Goal: Transaction & Acquisition: Purchase product/service

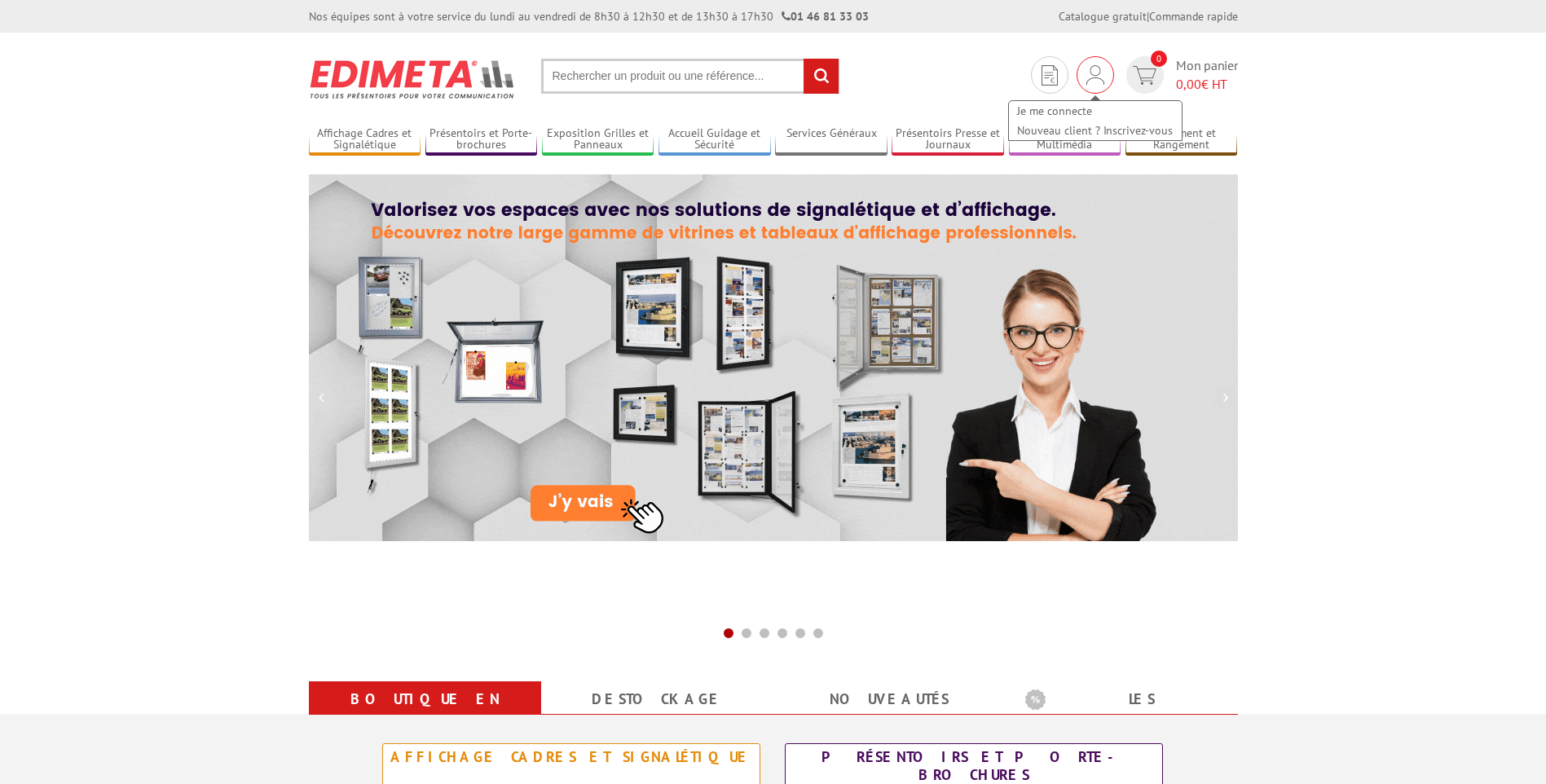
click at [1088, 73] on img at bounding box center [1095, 74] width 18 height 20
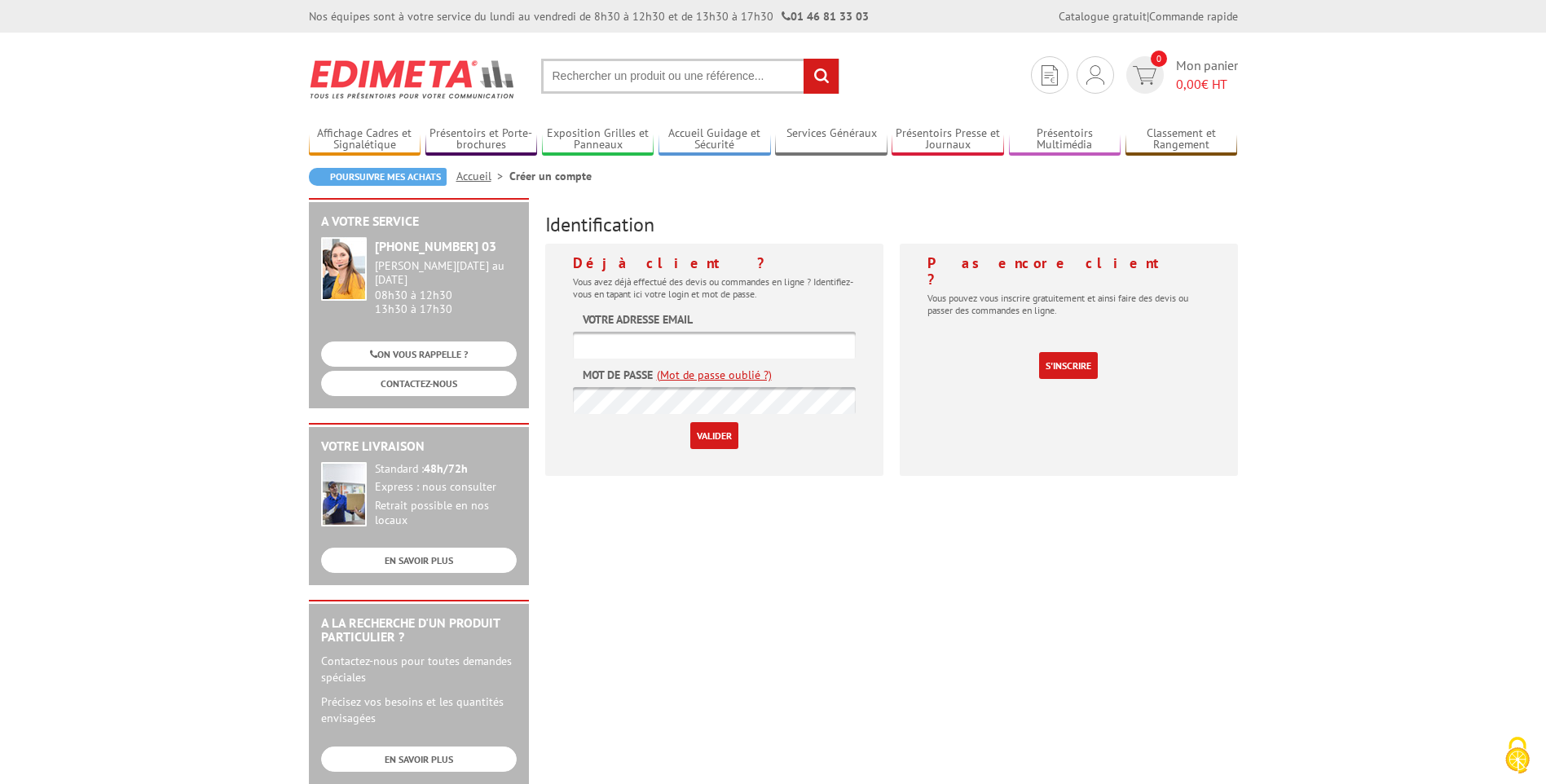
type input "[EMAIL_ADDRESS][DOMAIN_NAME]"
click at [706, 437] on input "Valider" at bounding box center [714, 435] width 48 height 26
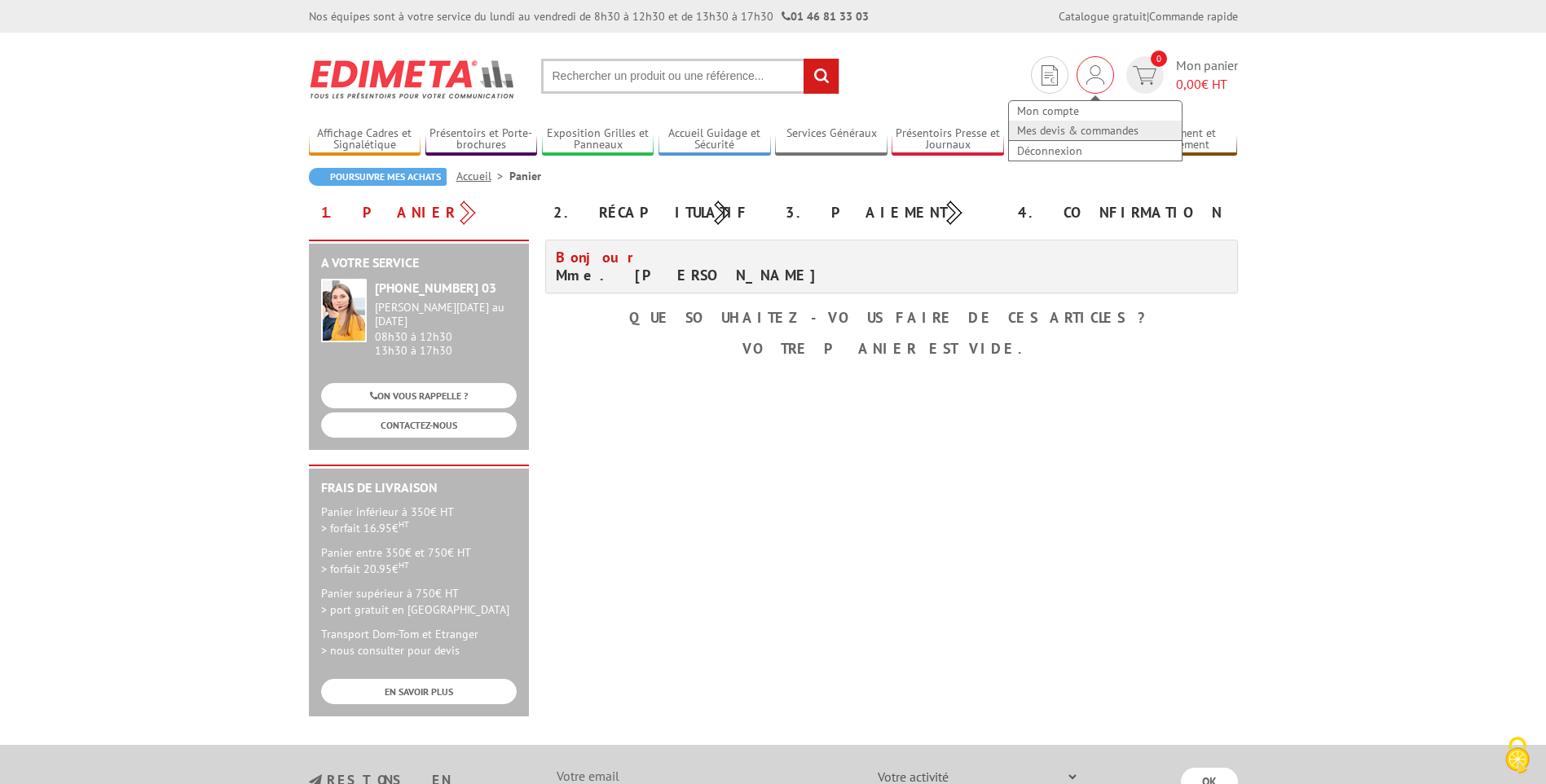
click at [1069, 126] on link "Mes devis & commandes" at bounding box center [1095, 130] width 173 height 20
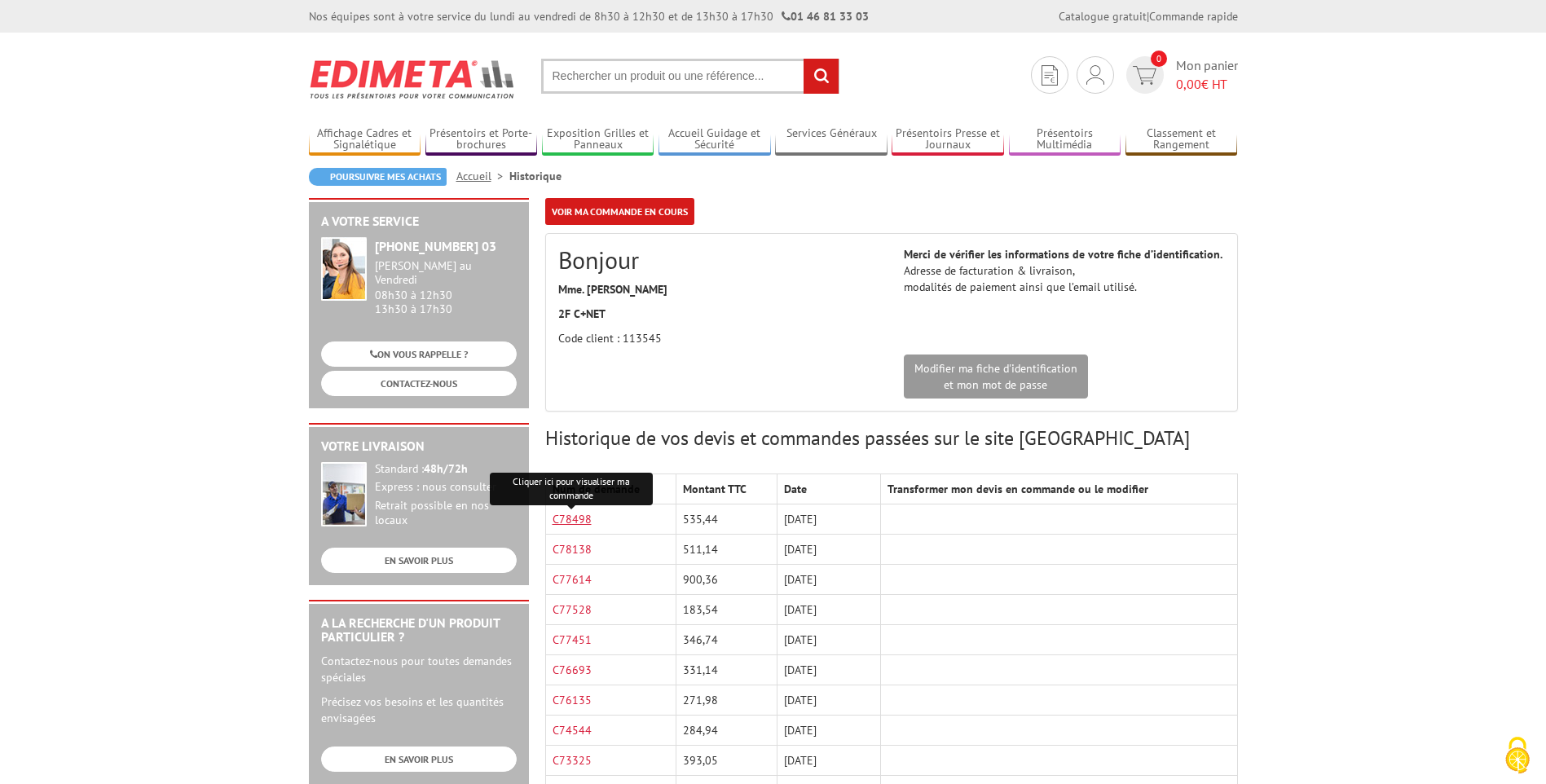
click at [578, 516] on link "C78498" at bounding box center [572, 518] width 39 height 15
click at [687, 67] on input "text" at bounding box center [690, 76] width 298 height 35
click at [674, 80] on input "text" at bounding box center [690, 76] width 298 height 35
paste input "2142242A"
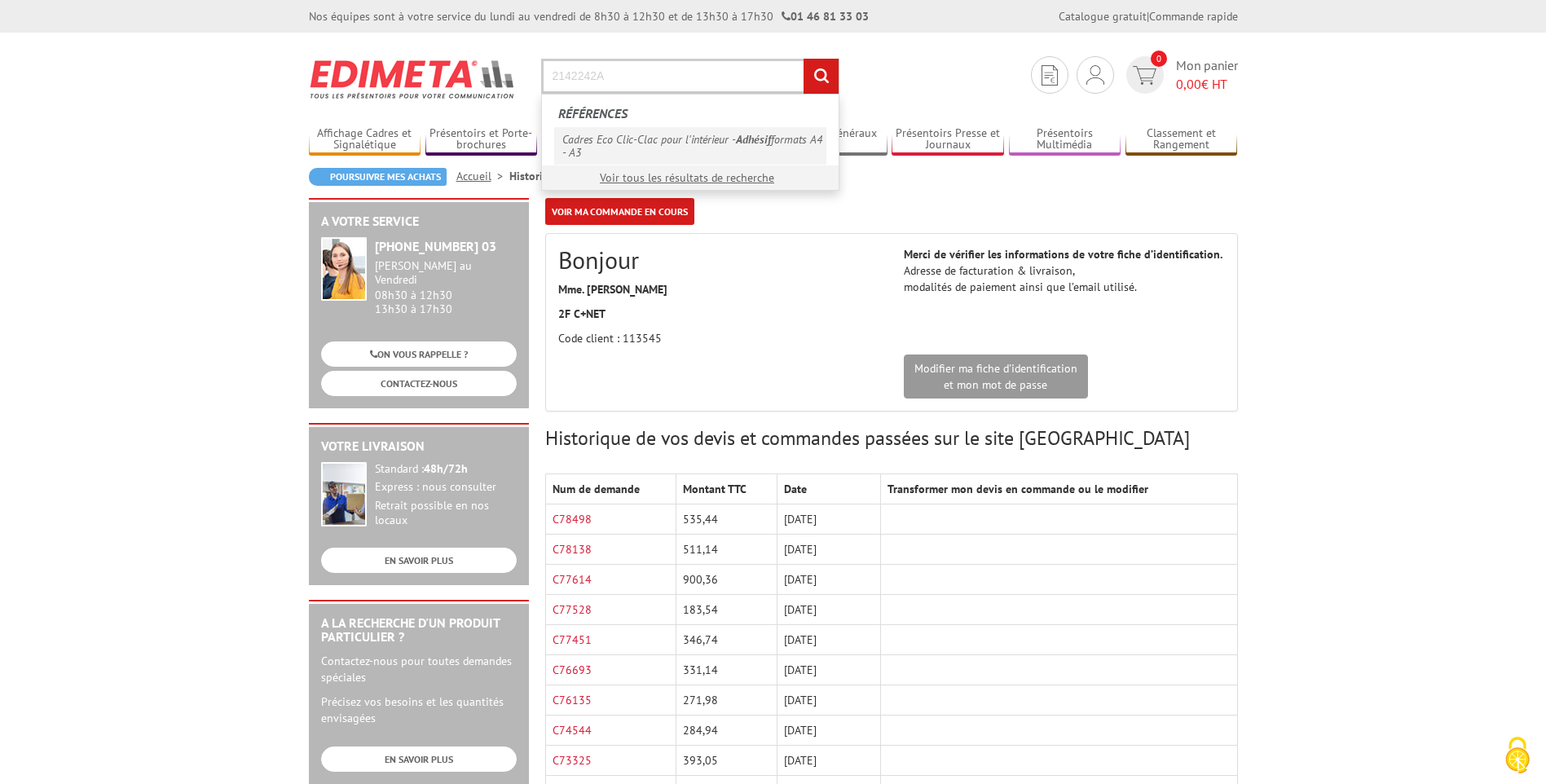
type input "2142242A"
click at [636, 137] on link "Cadres Eco Clic-Clac pour l'intérieur - Adhésif formats A4 - A3" at bounding box center [690, 146] width 272 height 38
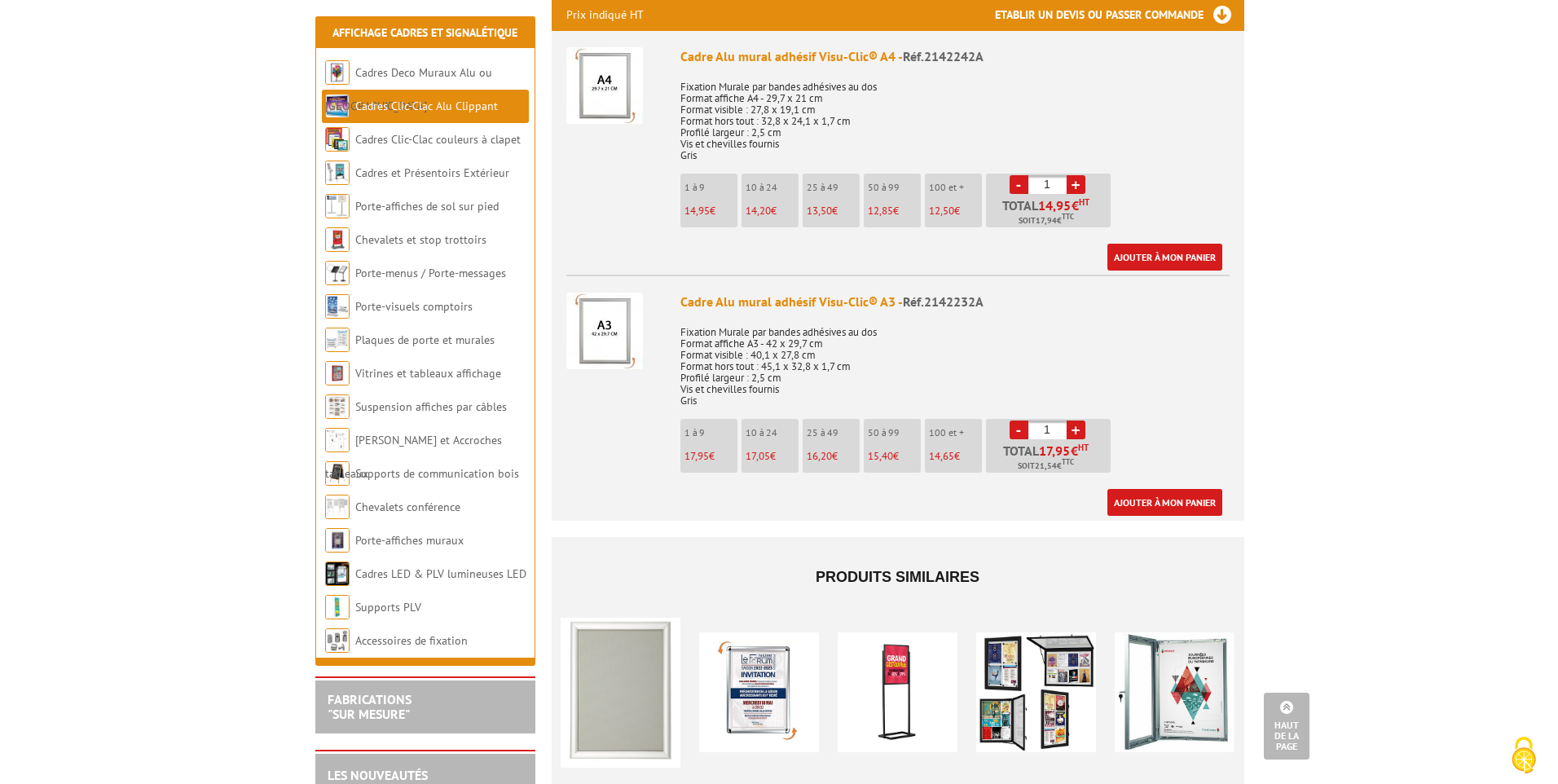
scroll to position [570, 0]
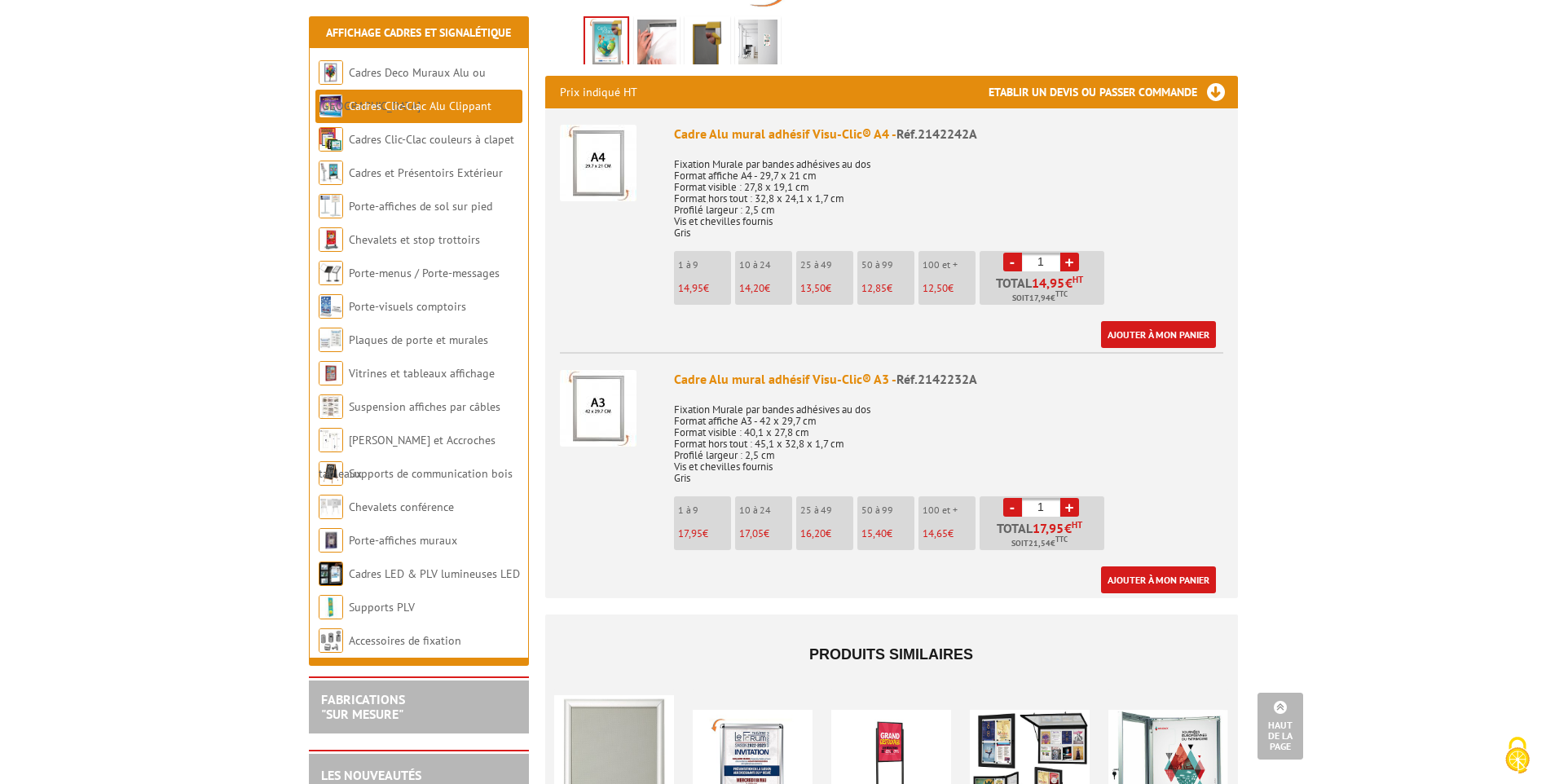
click at [820, 259] on p "25 à 49" at bounding box center [827, 264] width 53 height 11
click at [1033, 253] on input "1" at bounding box center [1041, 262] width 38 height 19
type input "30"
click at [1144, 321] on link "Ajouter à mon panier" at bounding box center [1158, 334] width 115 height 26
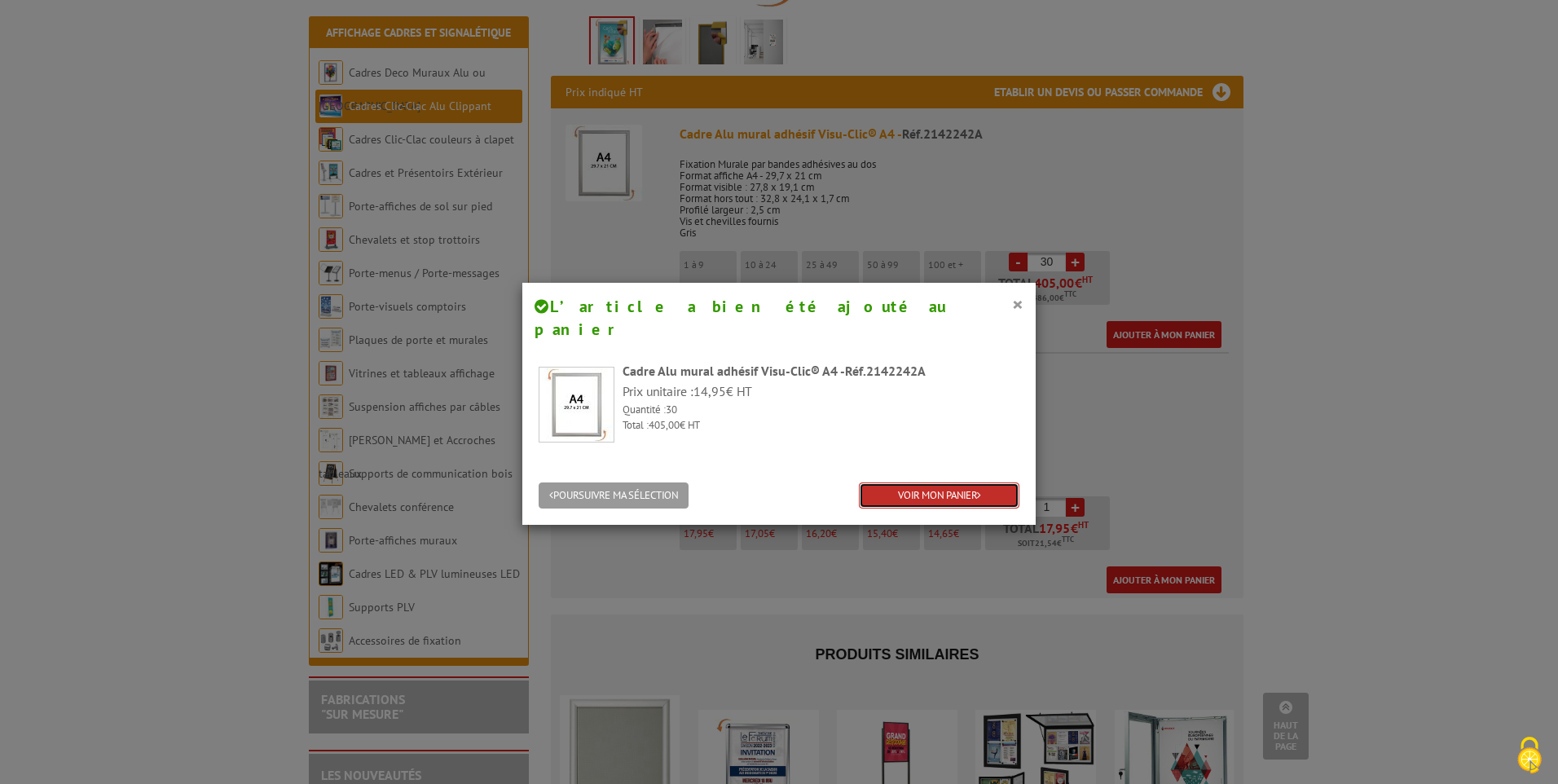
click at [906, 483] on link "VOIR MON PANIER" at bounding box center [940, 495] width 161 height 26
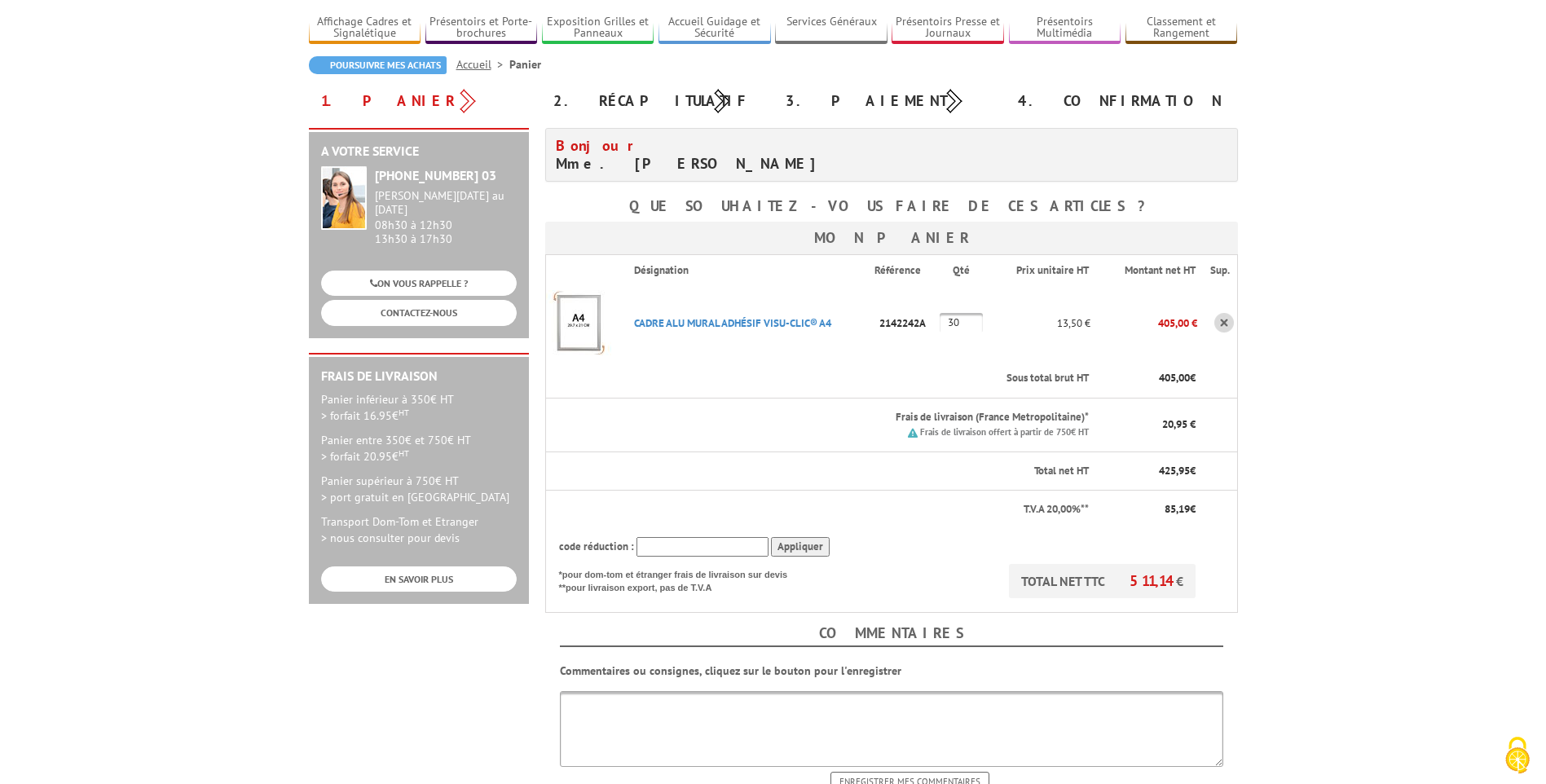
scroll to position [163, 0]
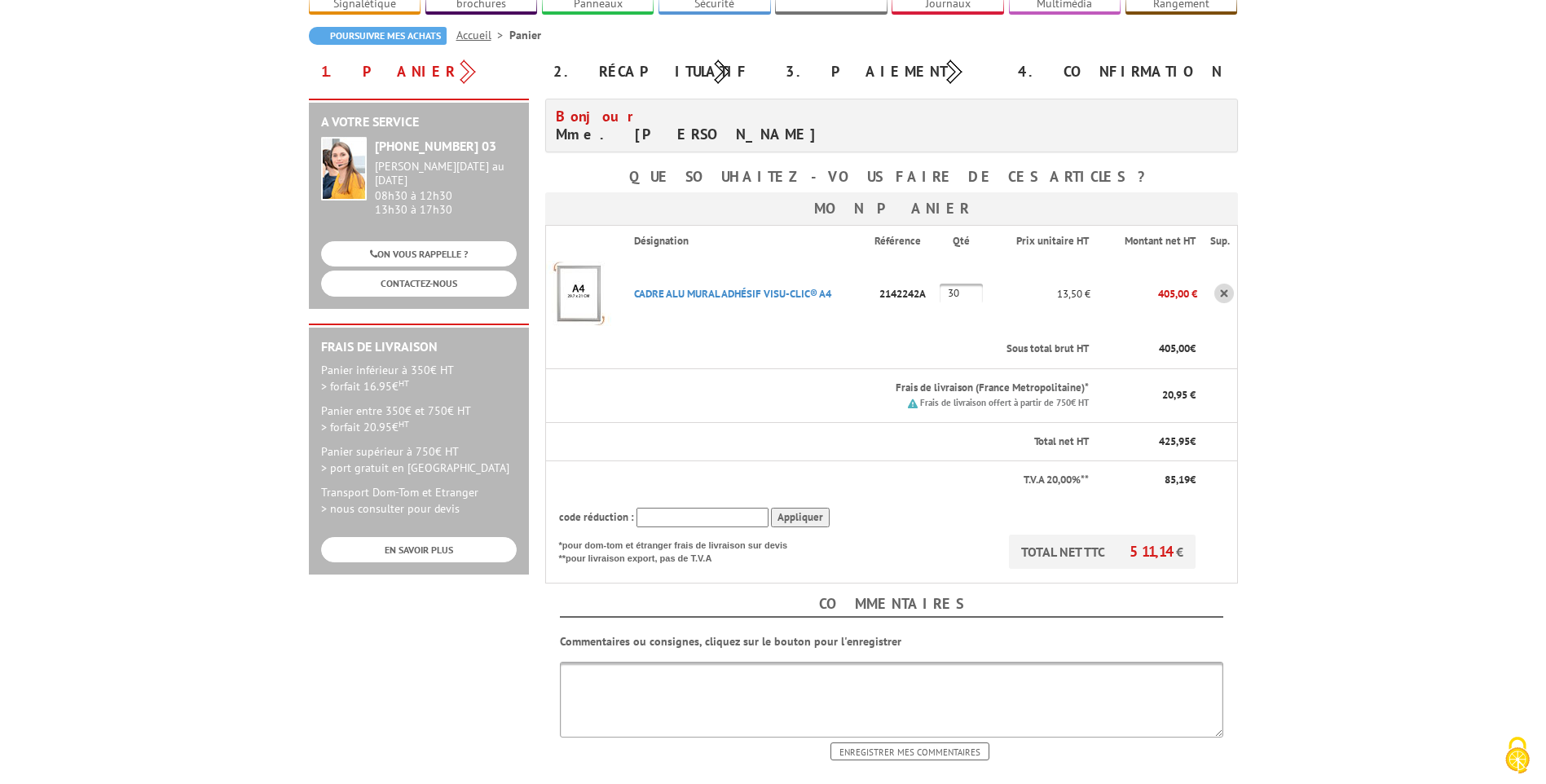
click at [721, 507] on input "text" at bounding box center [702, 518] width 132 height 20
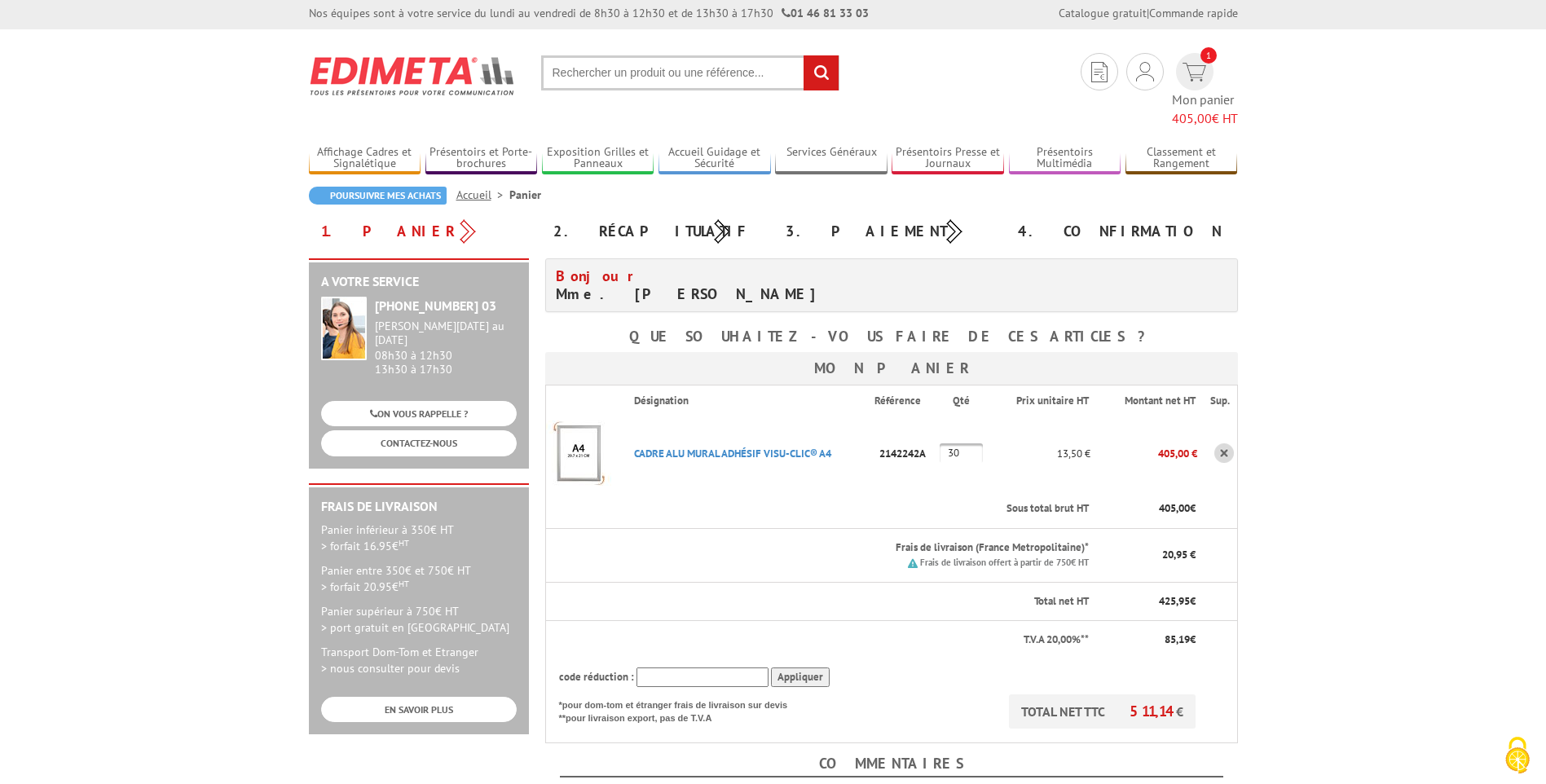
scroll to position [0, 0]
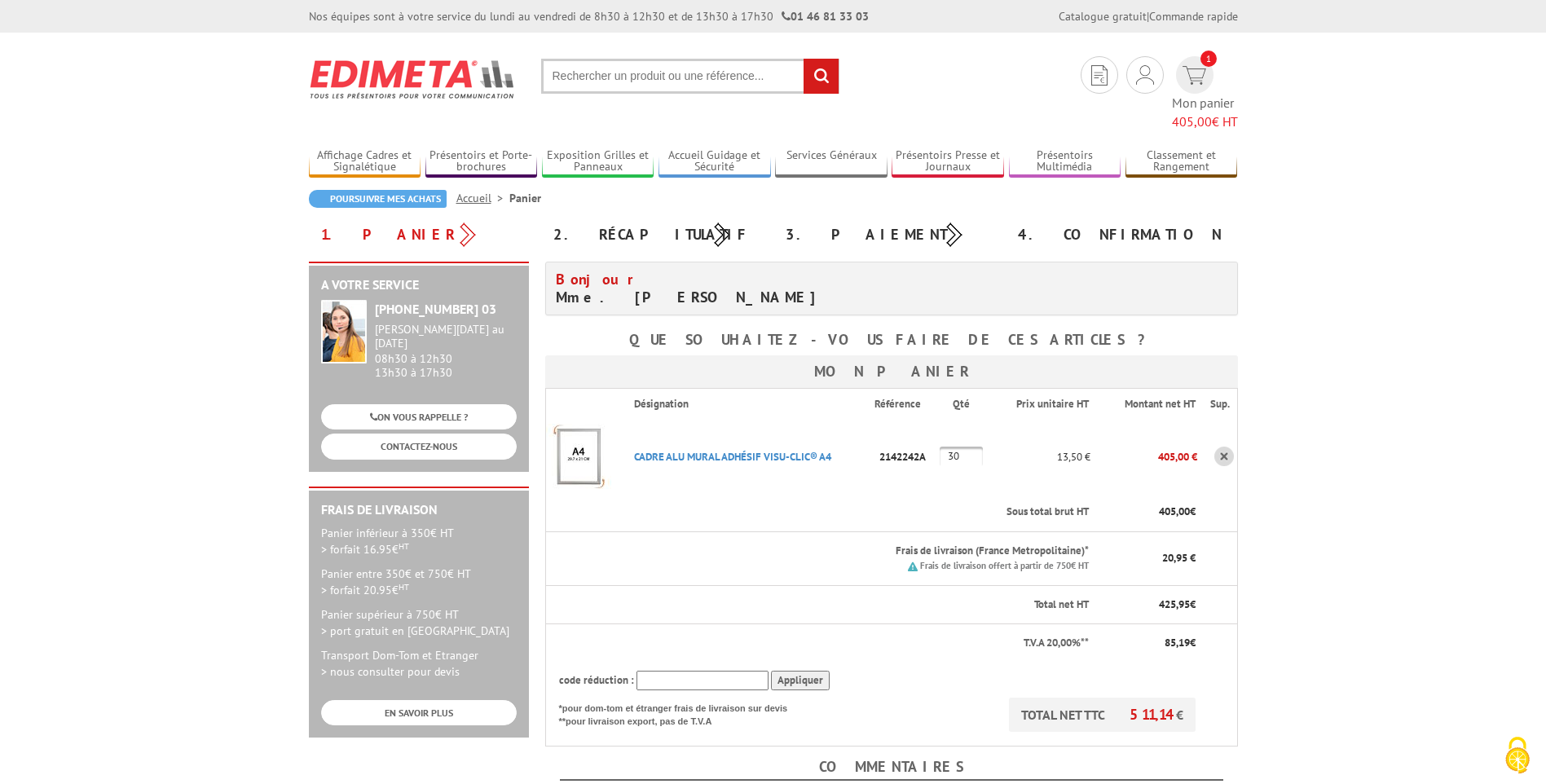
click at [695, 670] on input "text" at bounding box center [702, 681] width 132 height 20
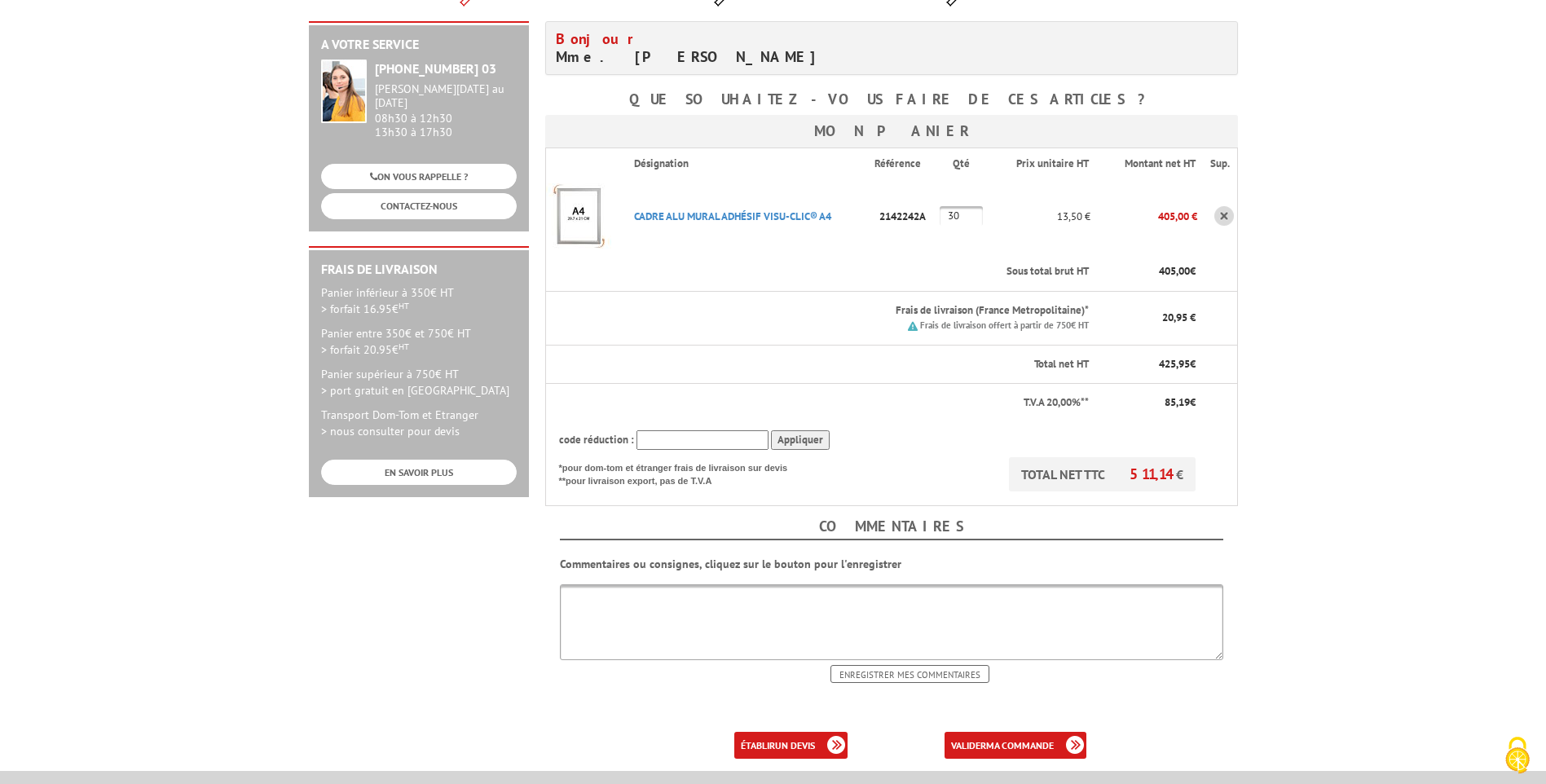
scroll to position [244, 0]
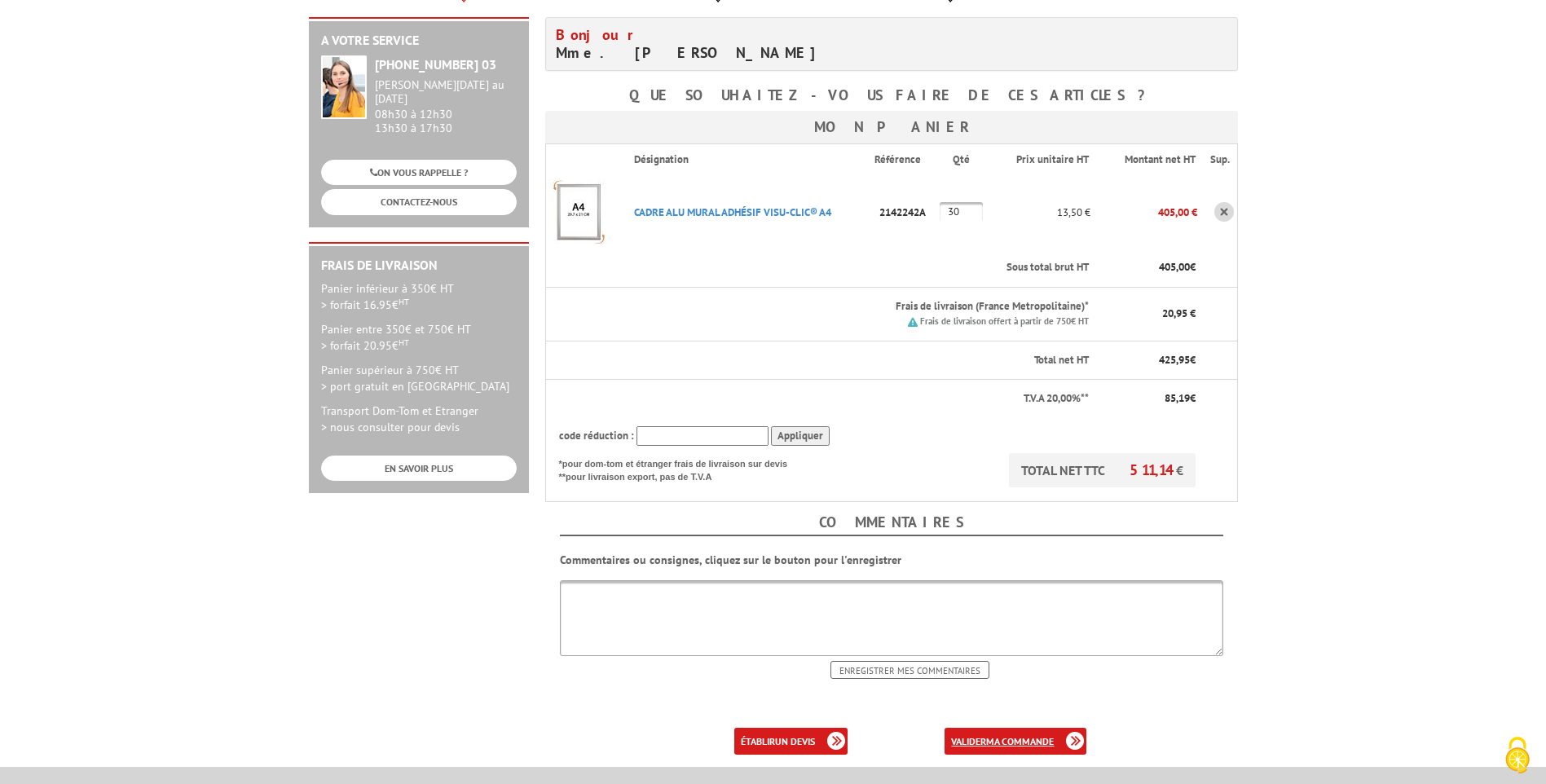
click at [985, 728] on link "valider ma commande" at bounding box center [1016, 740] width 142 height 26
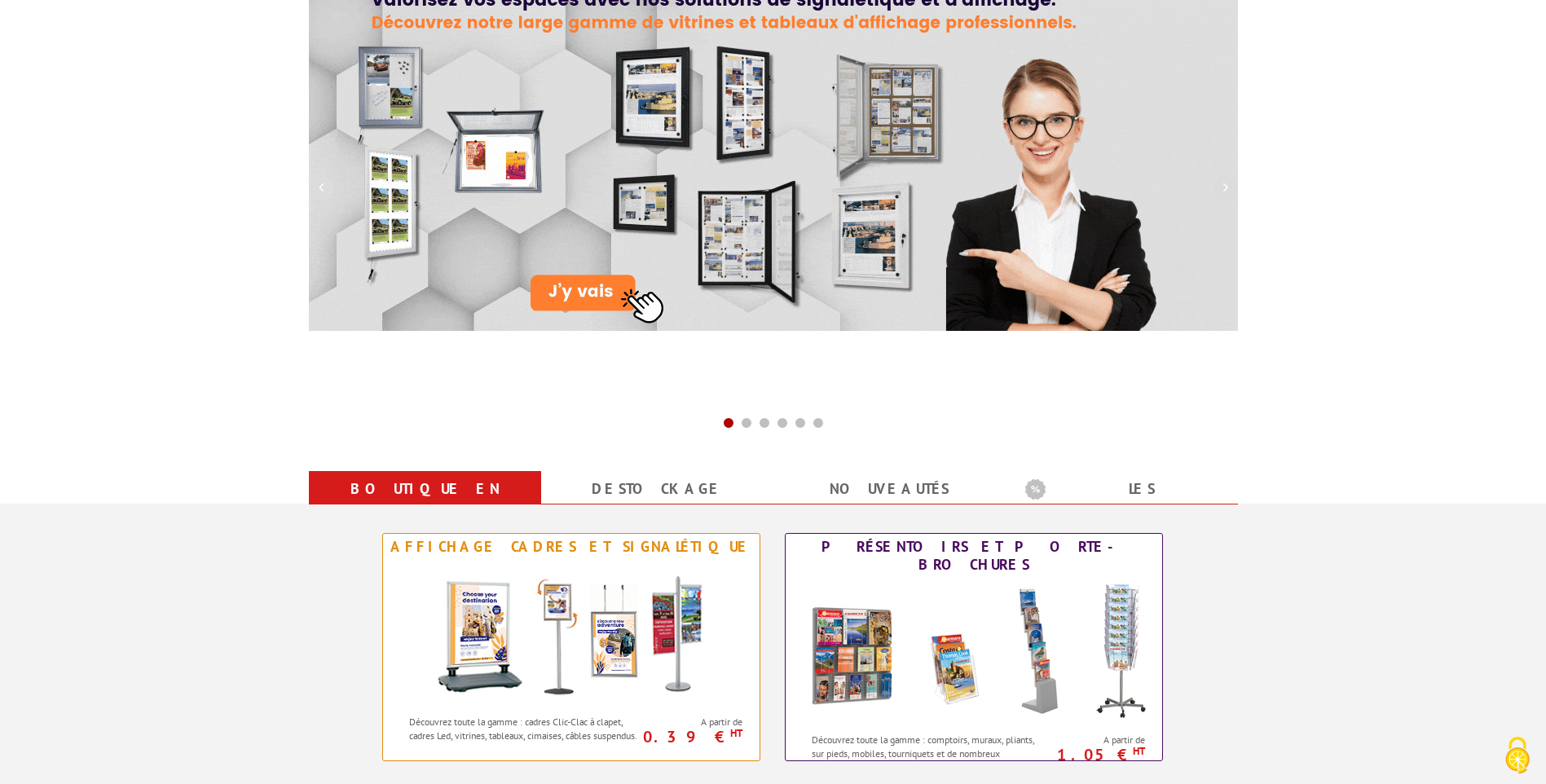
scroll to position [244, 0]
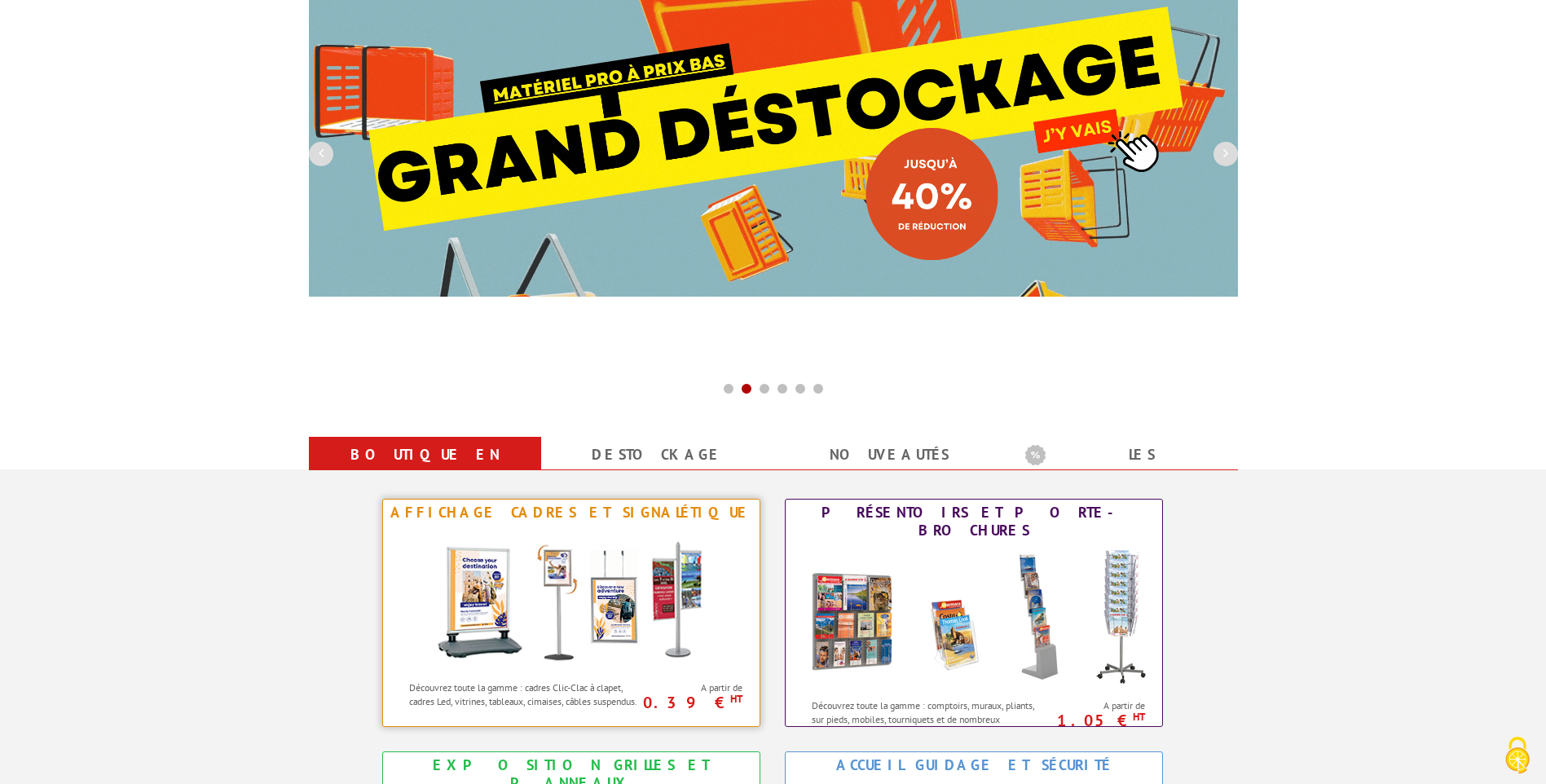
click at [631, 591] on img at bounding box center [571, 599] width 302 height 147
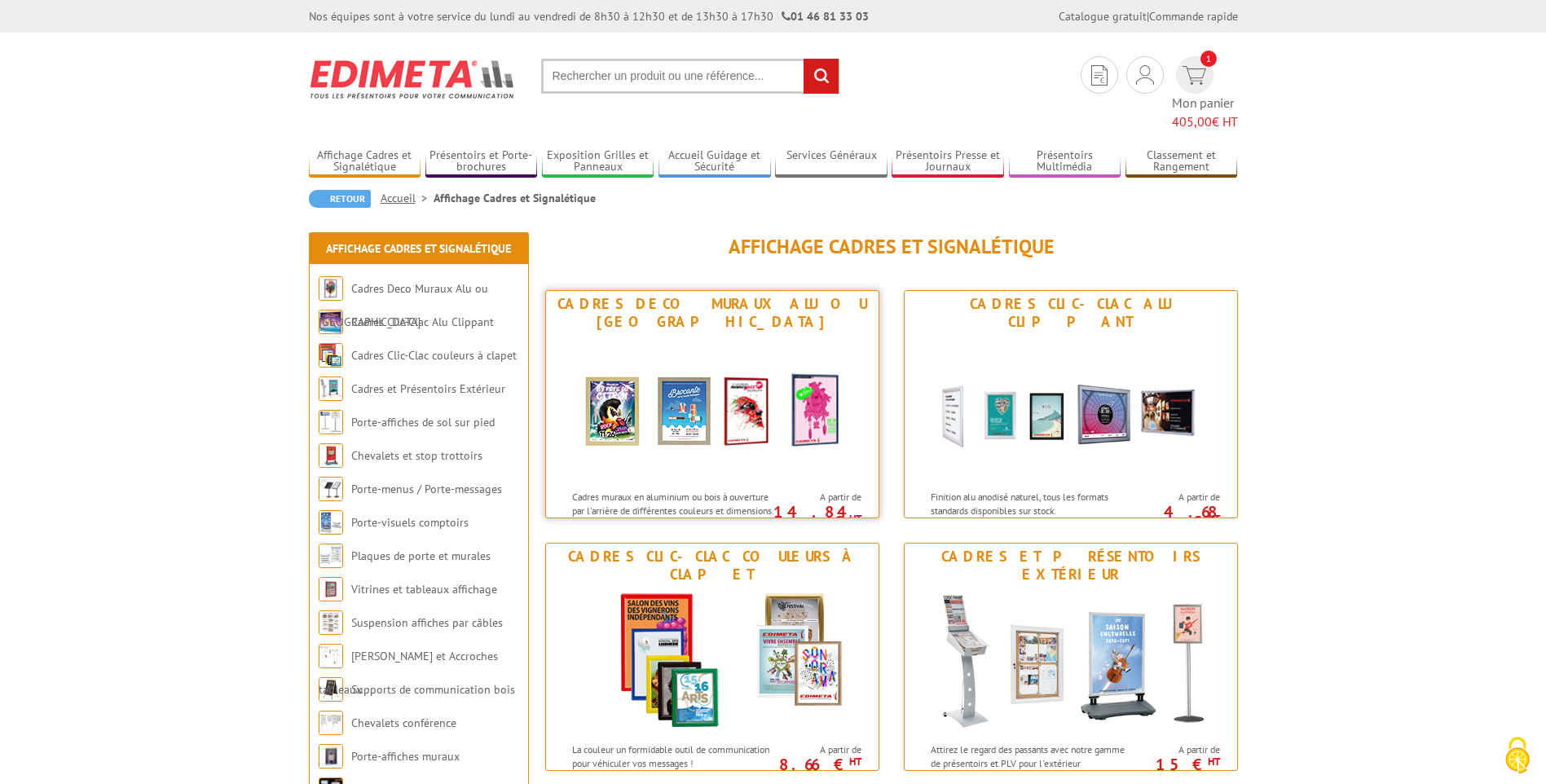
click at [685, 389] on img at bounding box center [712, 408] width 302 height 147
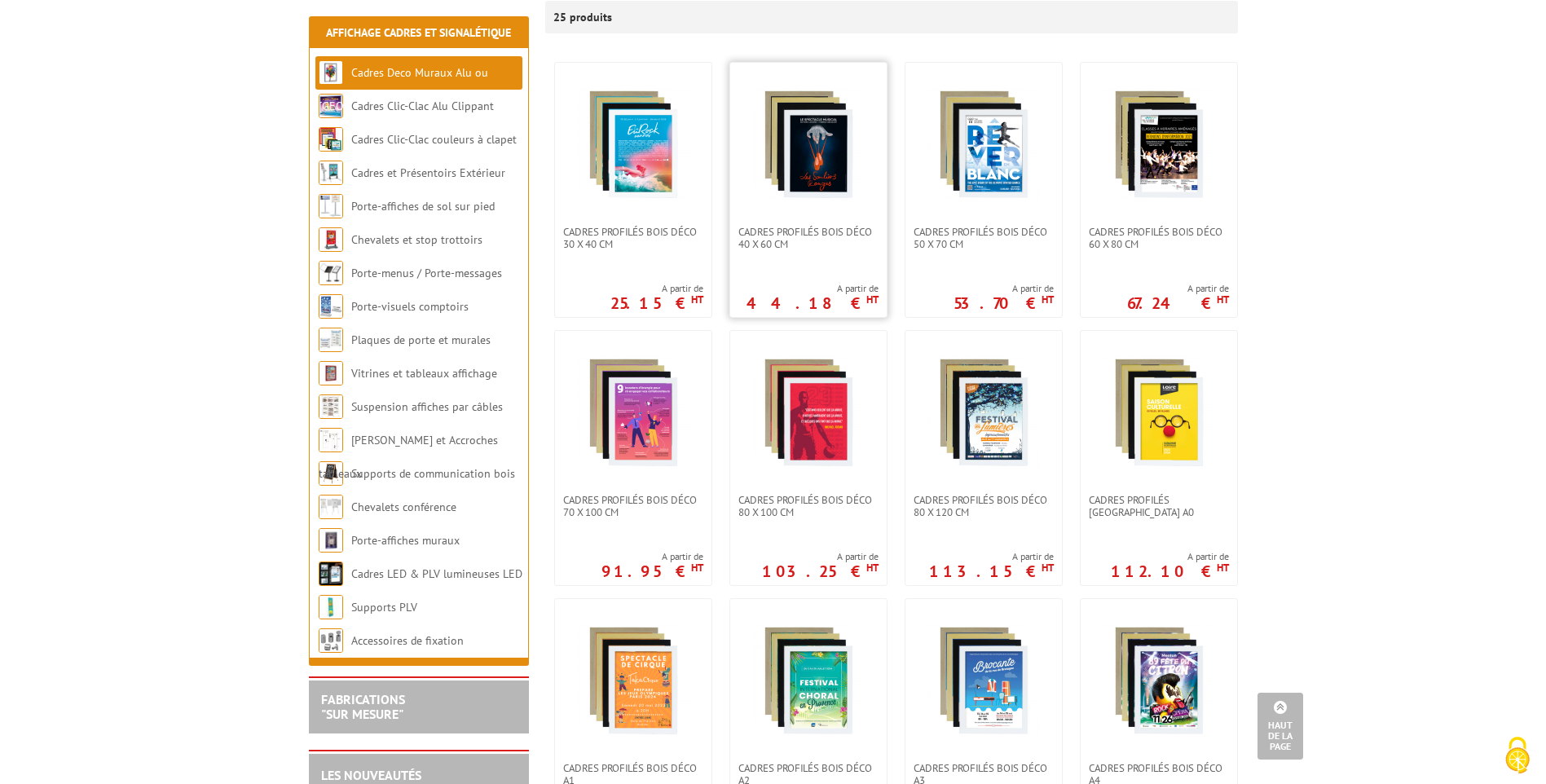
scroll to position [81, 0]
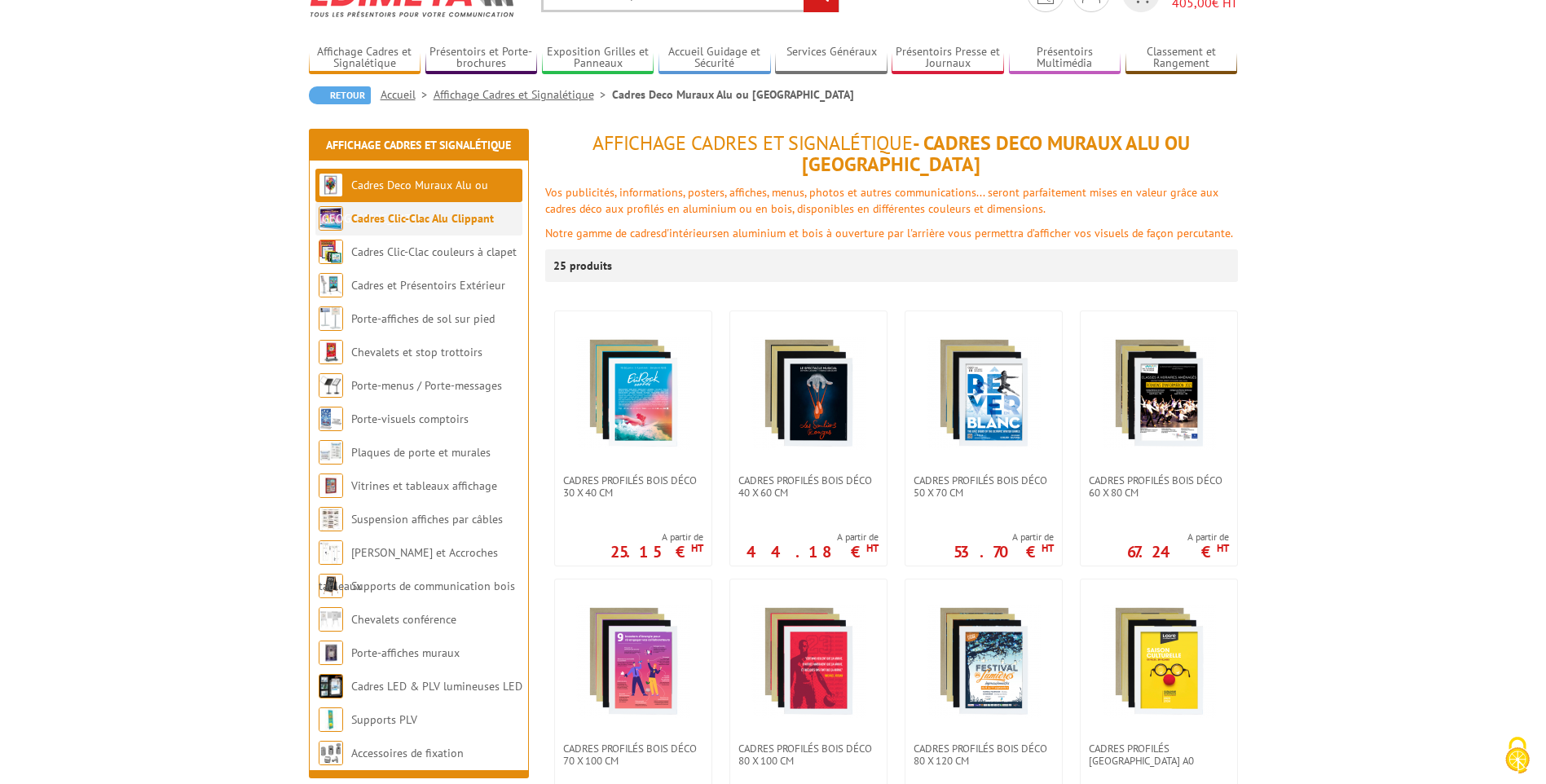
click at [456, 219] on link "Cadres Clic-Clac Alu Clippant" at bounding box center [422, 218] width 143 height 15
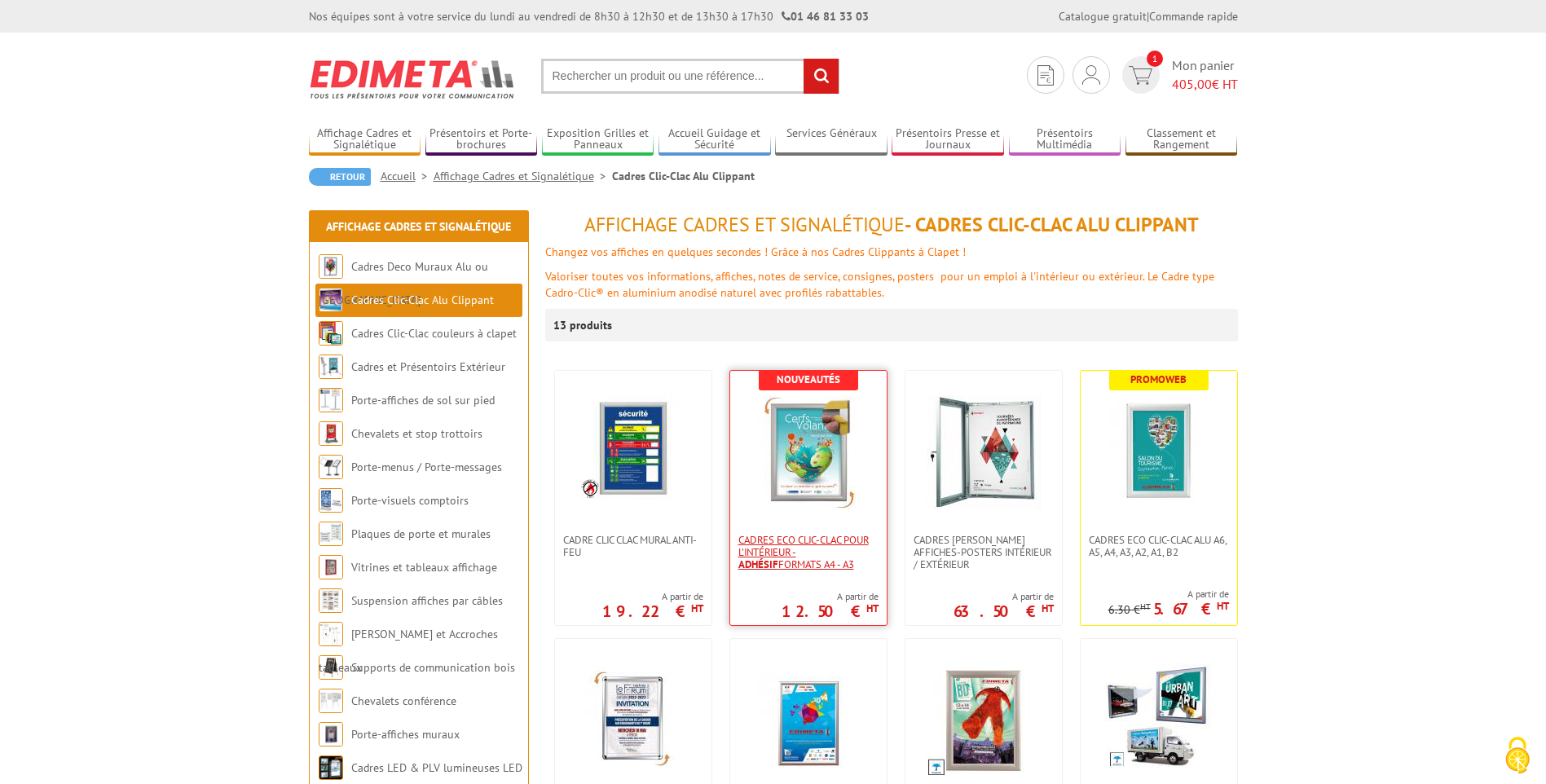
click at [777, 542] on span "Cadres Eco Clic-Clac pour l'intérieur - Adhésif formats A4 - A3" at bounding box center [808, 552] width 140 height 37
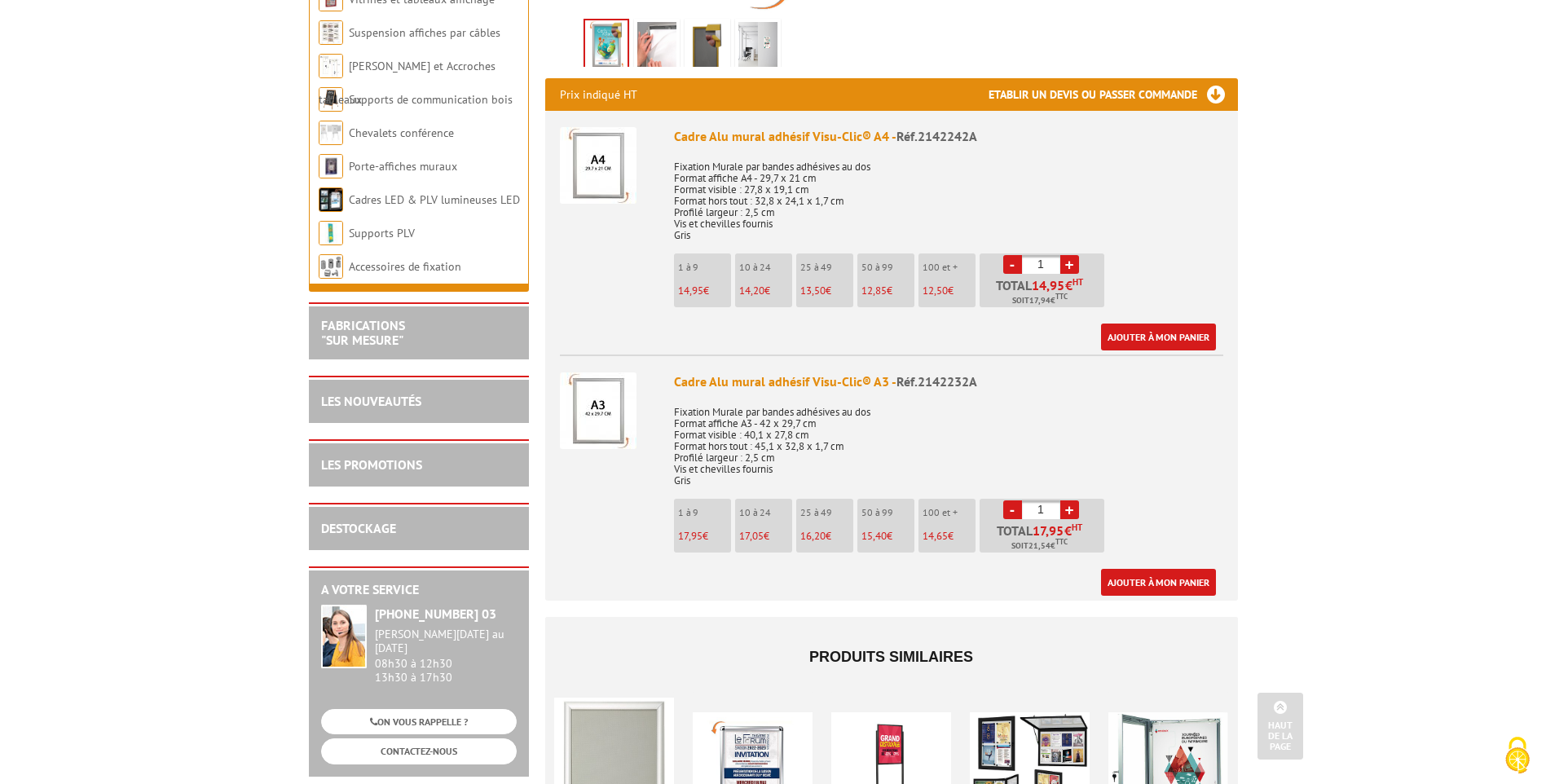
scroll to position [570, 0]
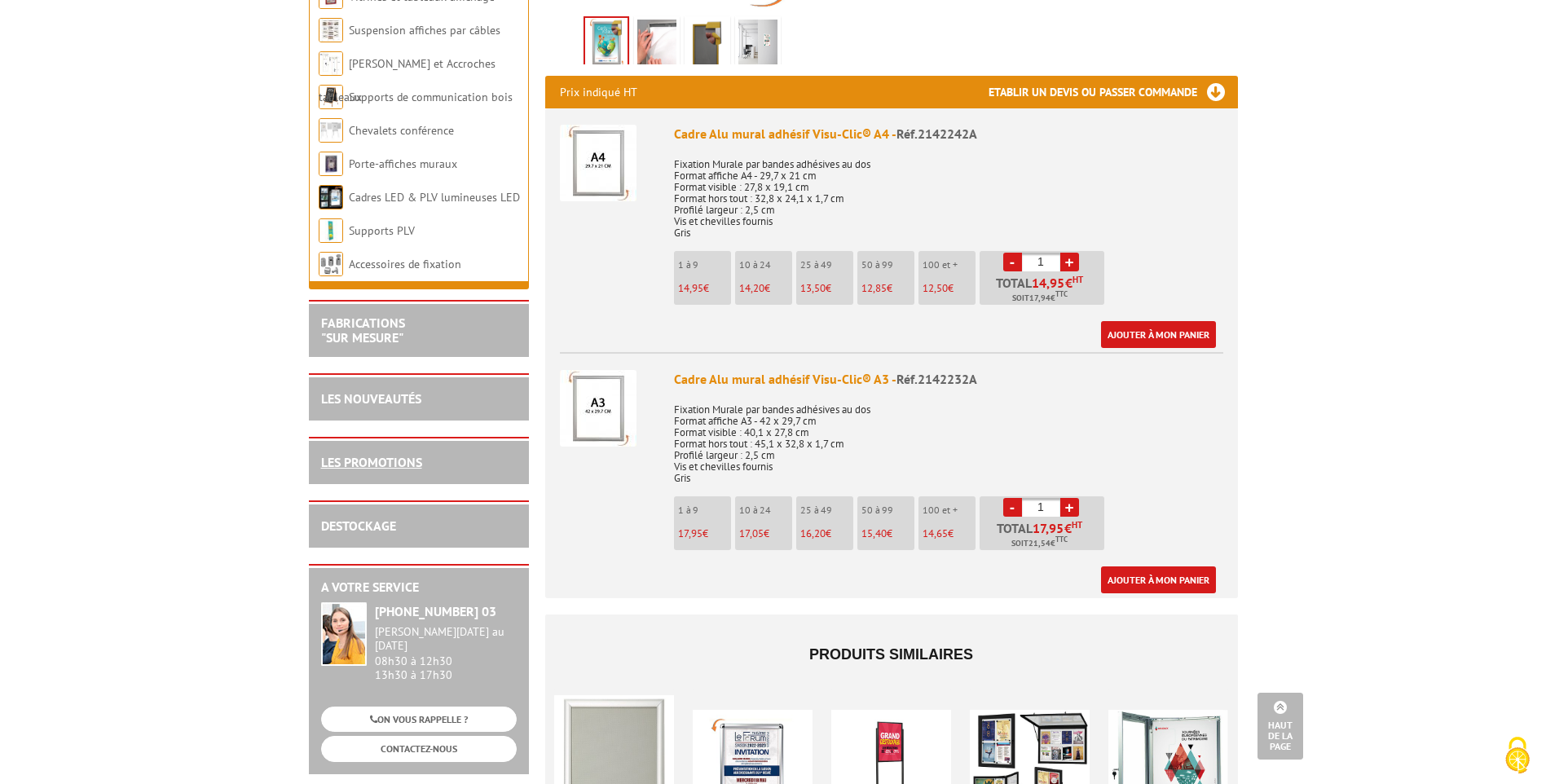
click at [389, 455] on link "LES PROMOTIONS" at bounding box center [372, 461] width 101 height 16
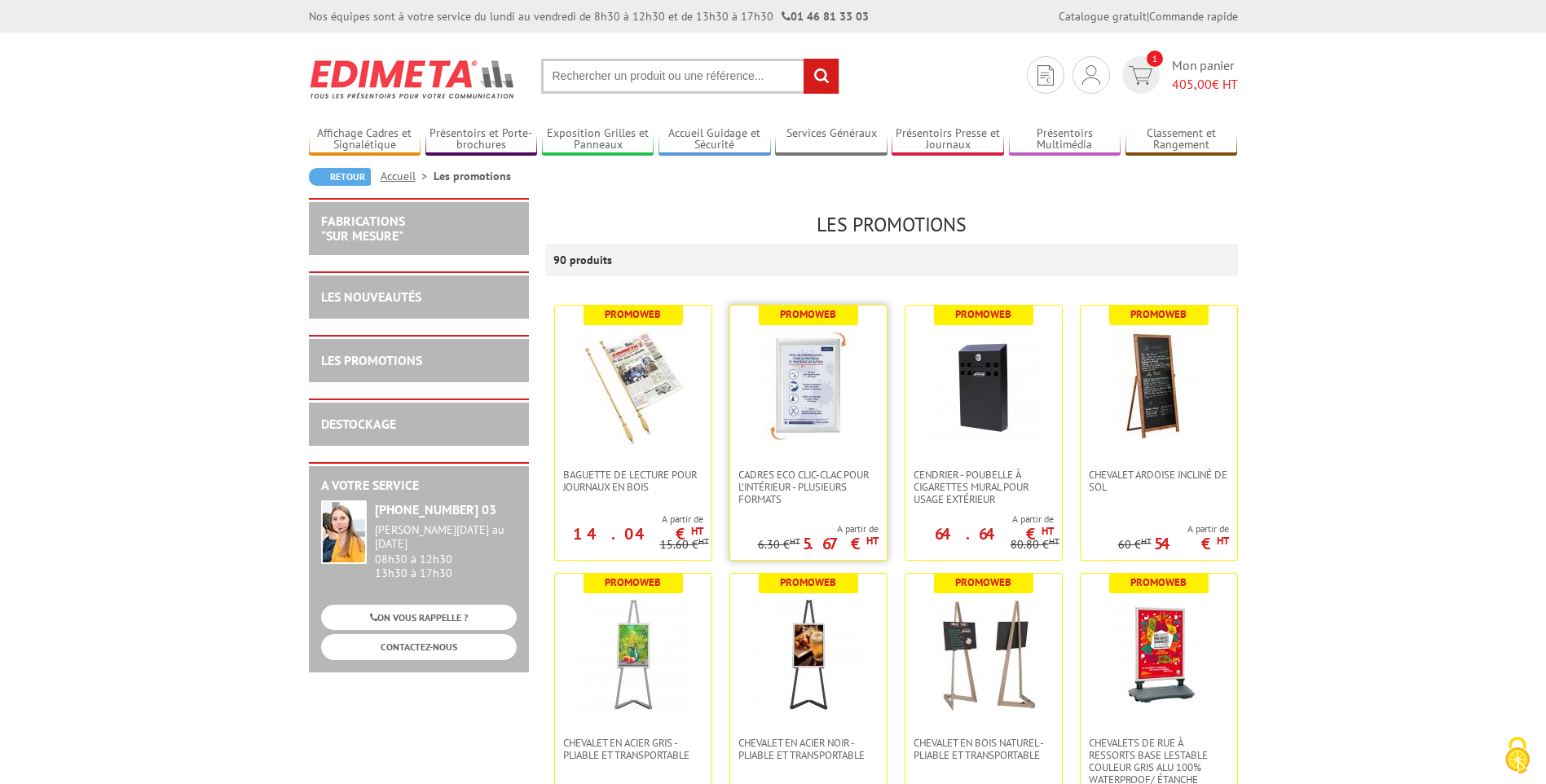
click at [805, 407] on img at bounding box center [809, 387] width 114 height 114
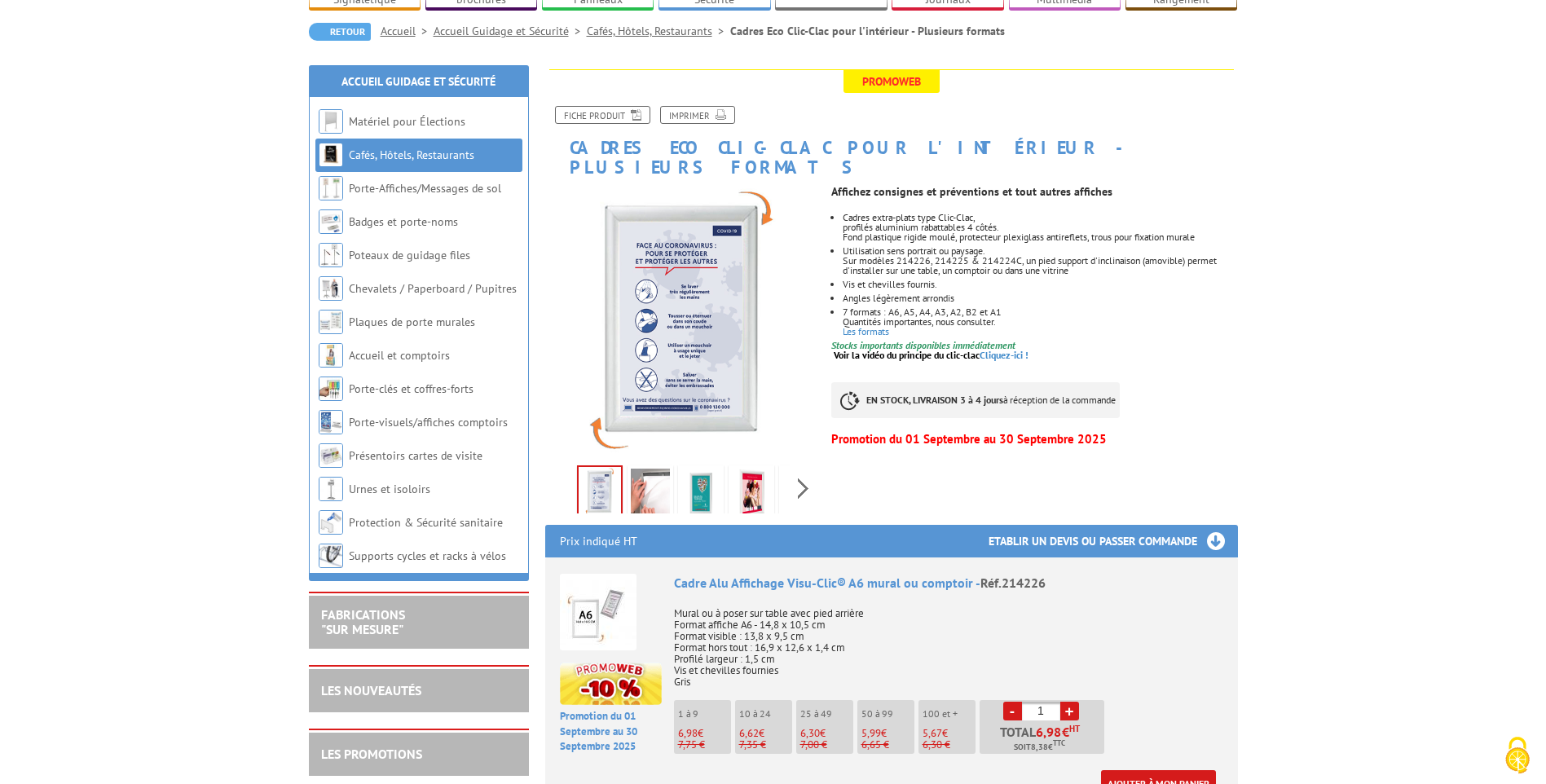
scroll to position [163, 0]
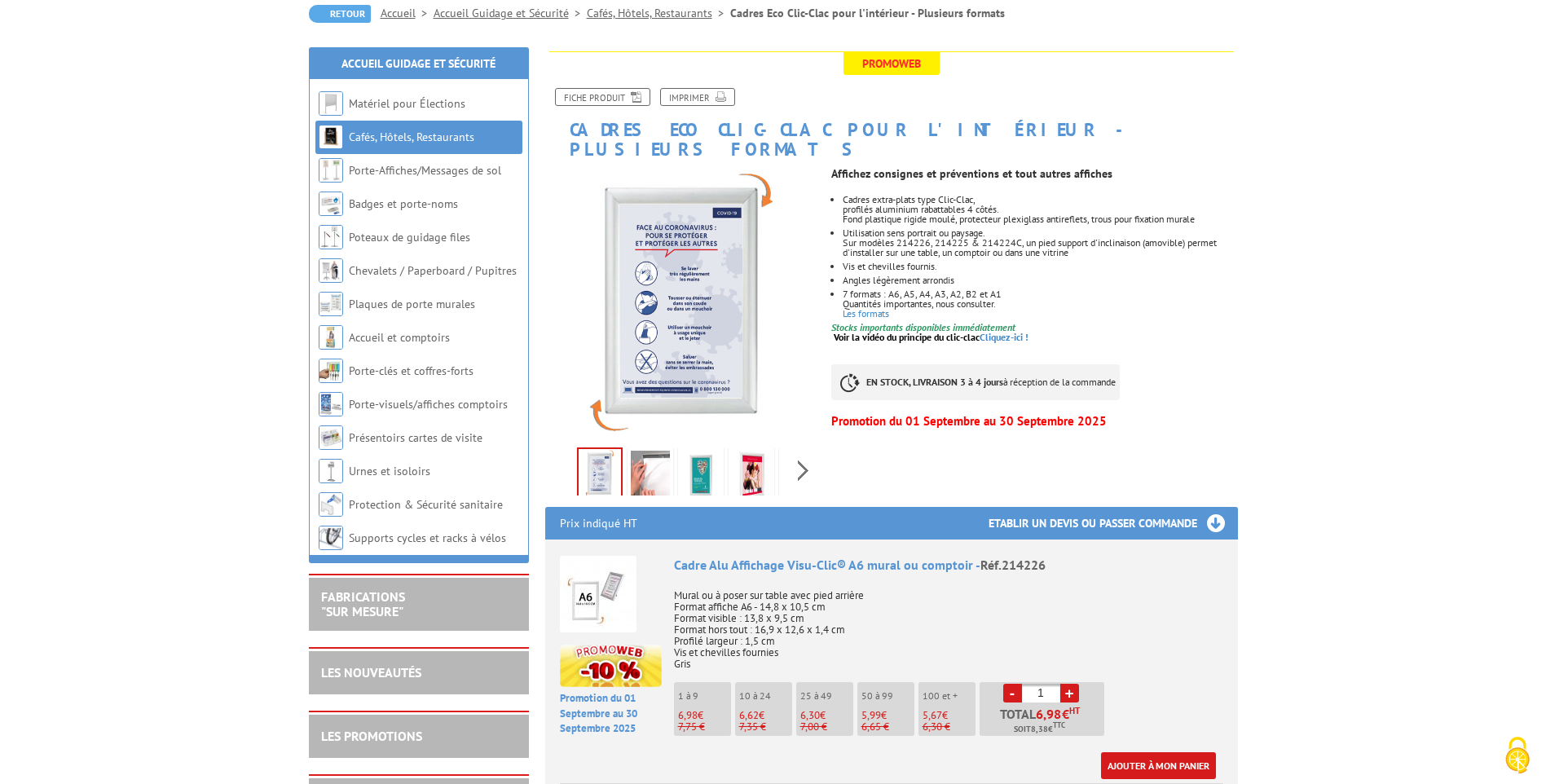
click at [650, 465] on img at bounding box center [651, 476] width 39 height 50
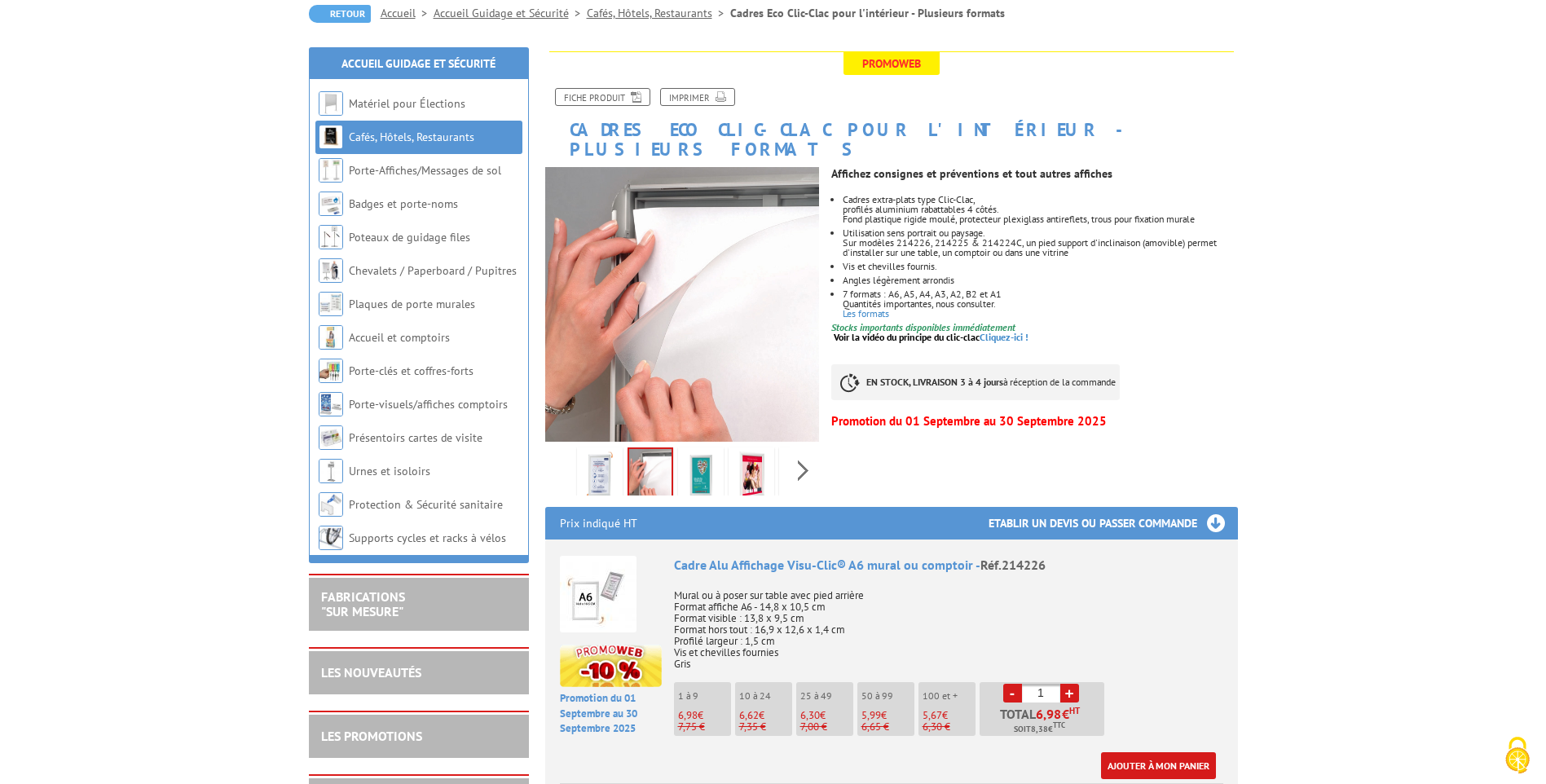
click at [708, 464] on img at bounding box center [701, 476] width 39 height 50
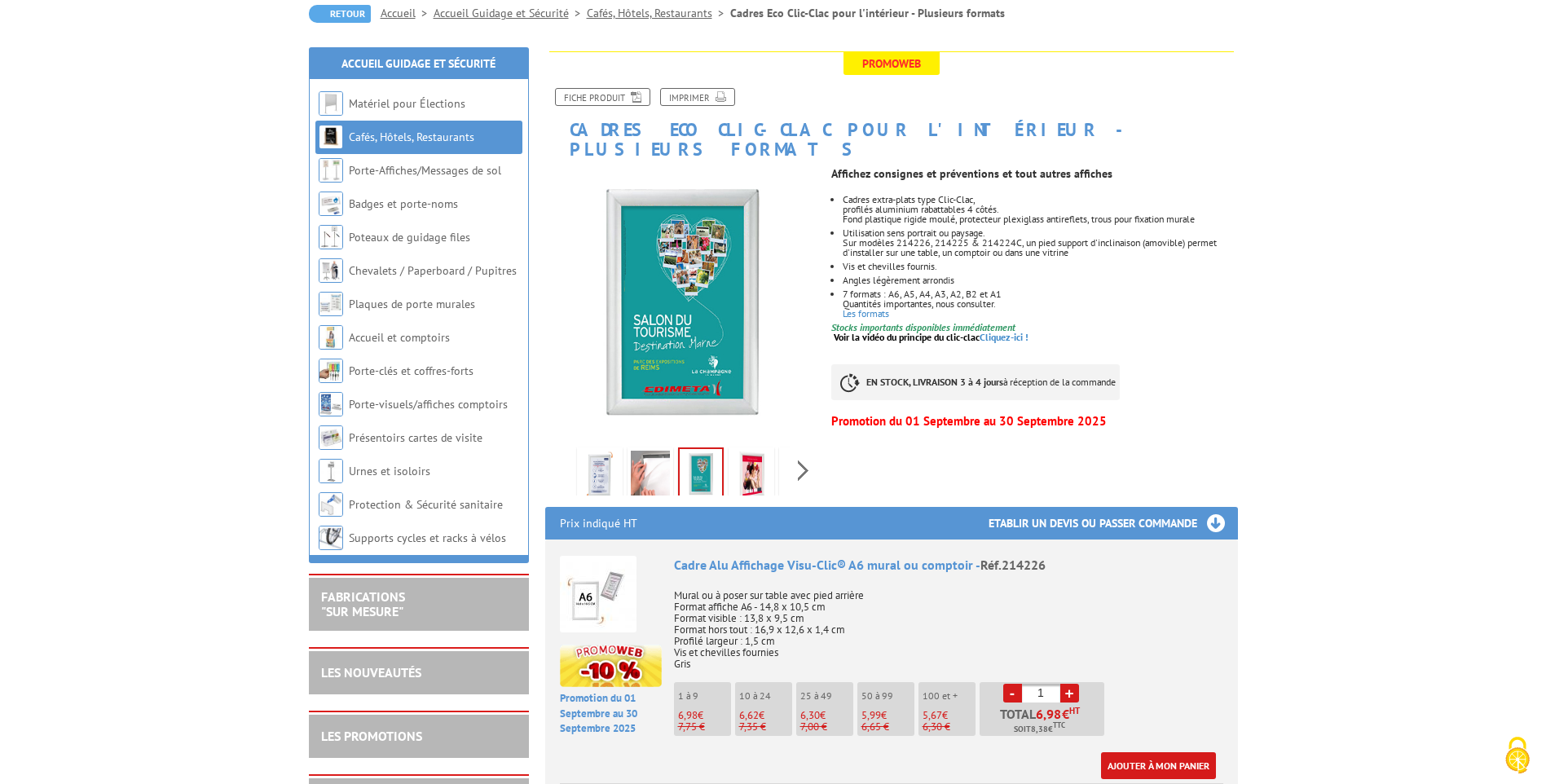
click at [763, 463] on img at bounding box center [752, 476] width 39 height 50
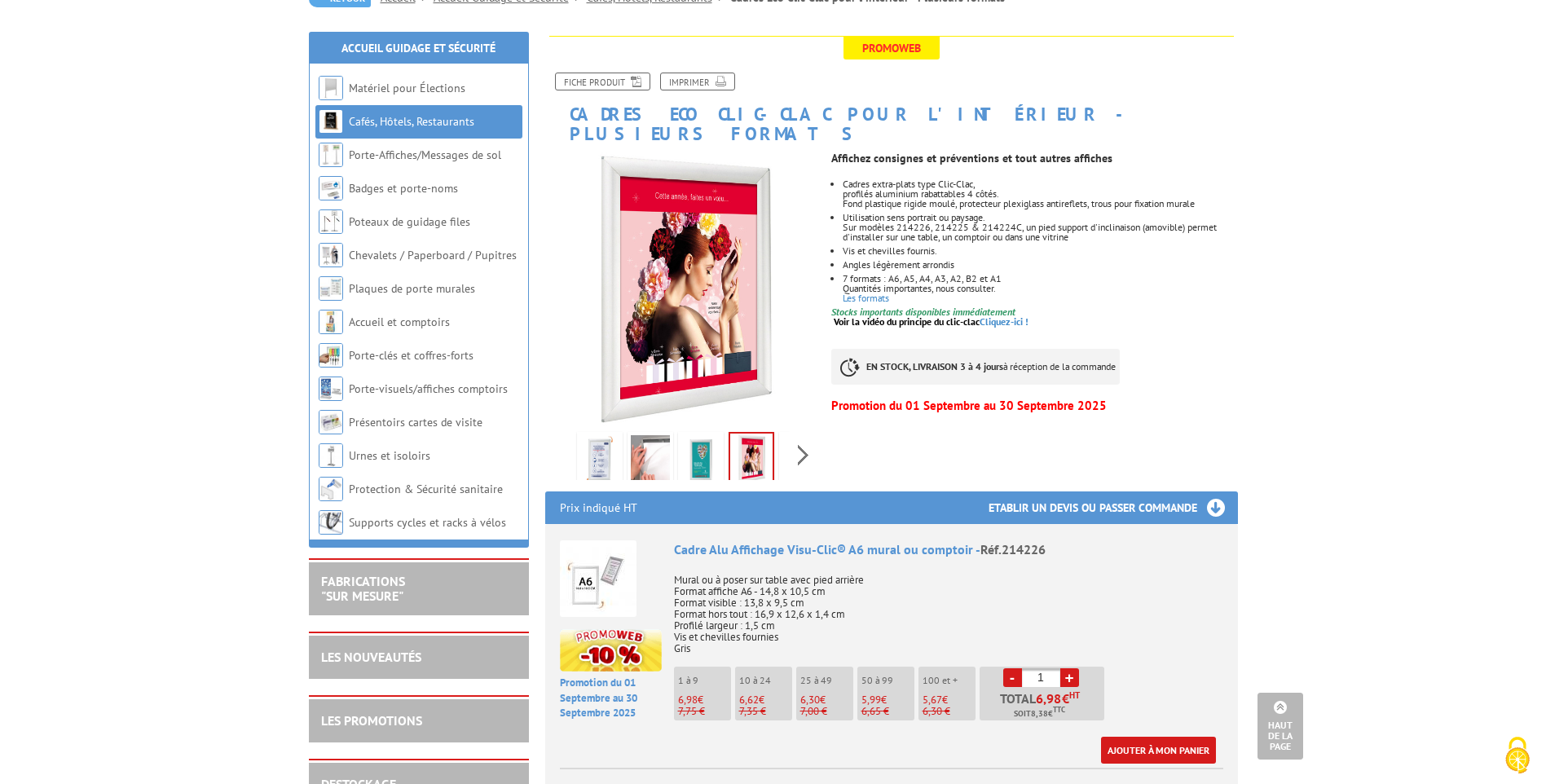
scroll to position [0, 0]
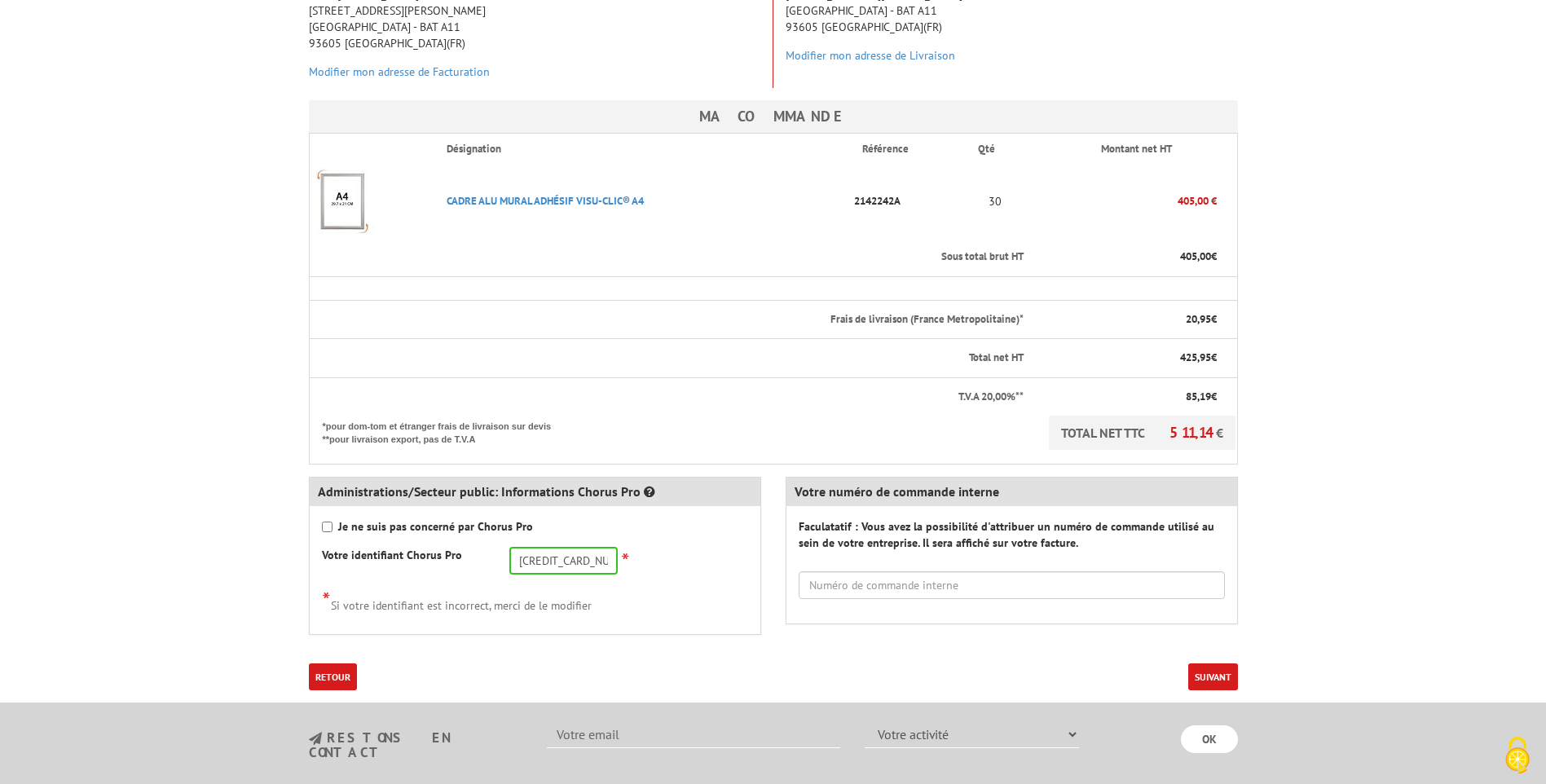
scroll to position [326, 0]
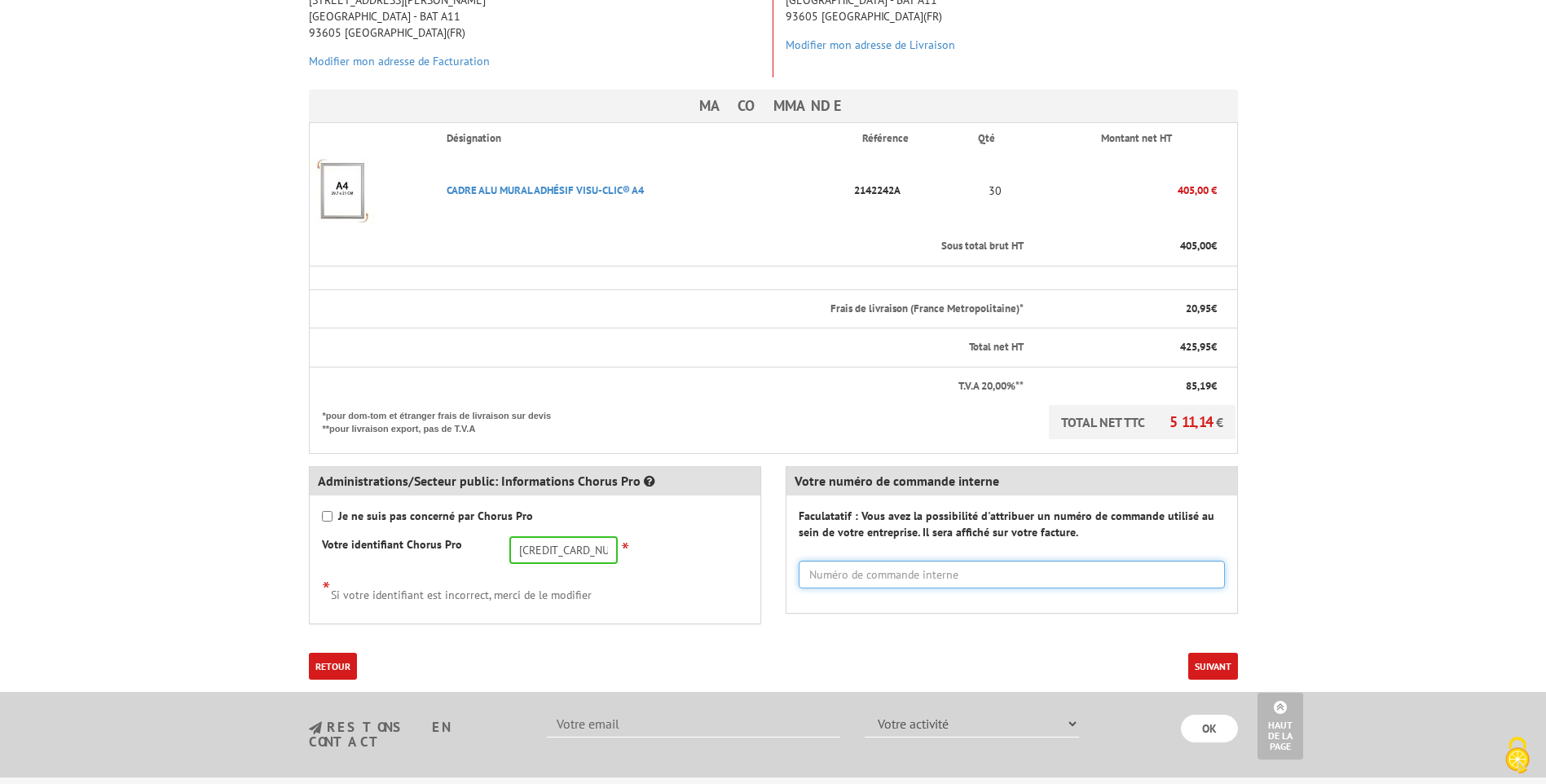
click at [856, 576] on input "text" at bounding box center [1011, 574] width 426 height 27
drag, startPoint x: 856, startPoint y: 576, endPoint x: 761, endPoint y: 576, distance: 95.0
click at [764, 577] on div "Administrations/Secteur public: Informations Chorus Pro Je ne suis pas concerné…" at bounding box center [773, 547] width 953 height 187
type input "EXPL"
click at [1175, 301] on p "20,95 €" at bounding box center [1127, 309] width 178 height 15
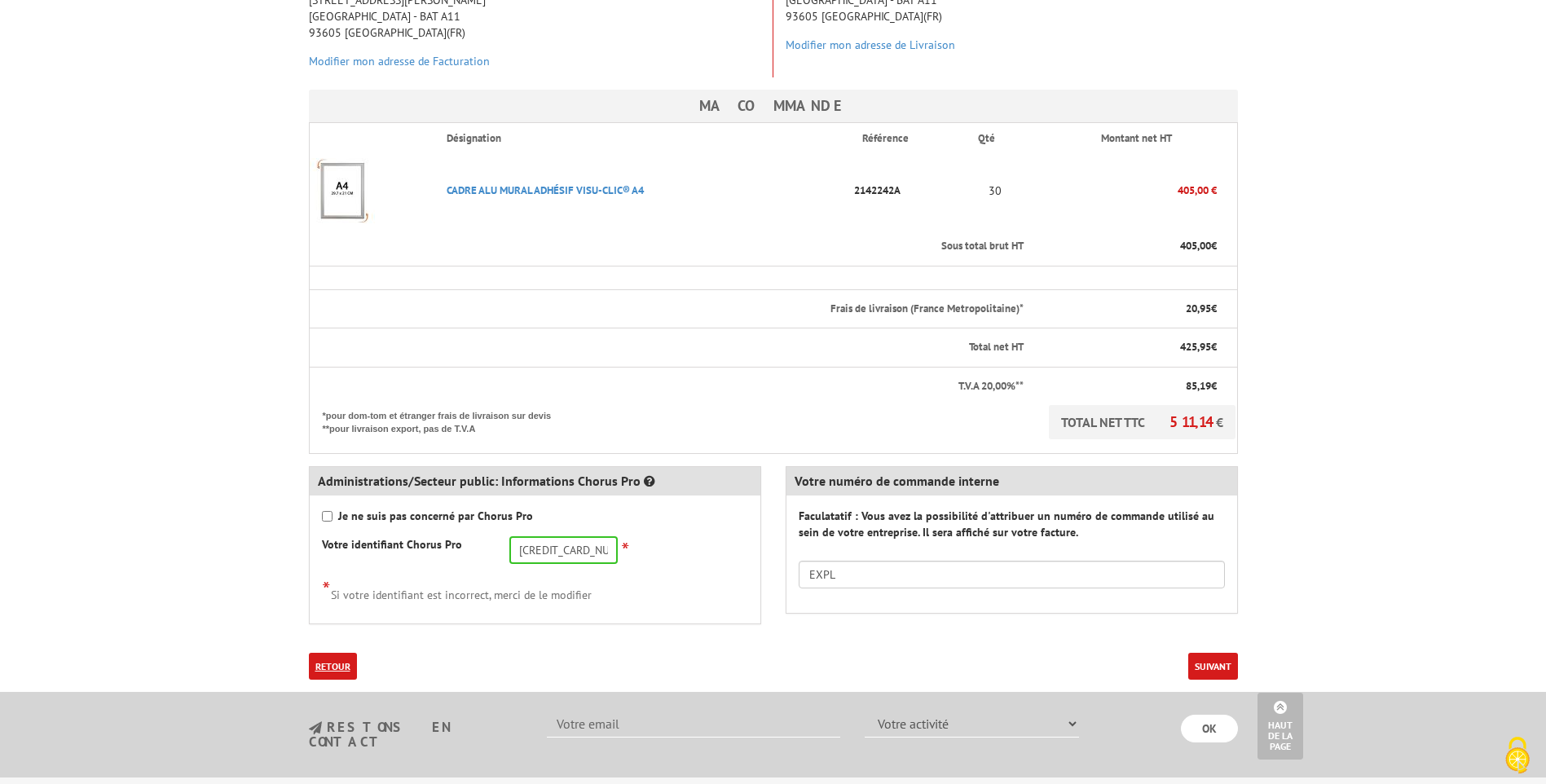
click at [335, 656] on link "Retour" at bounding box center [333, 665] width 48 height 26
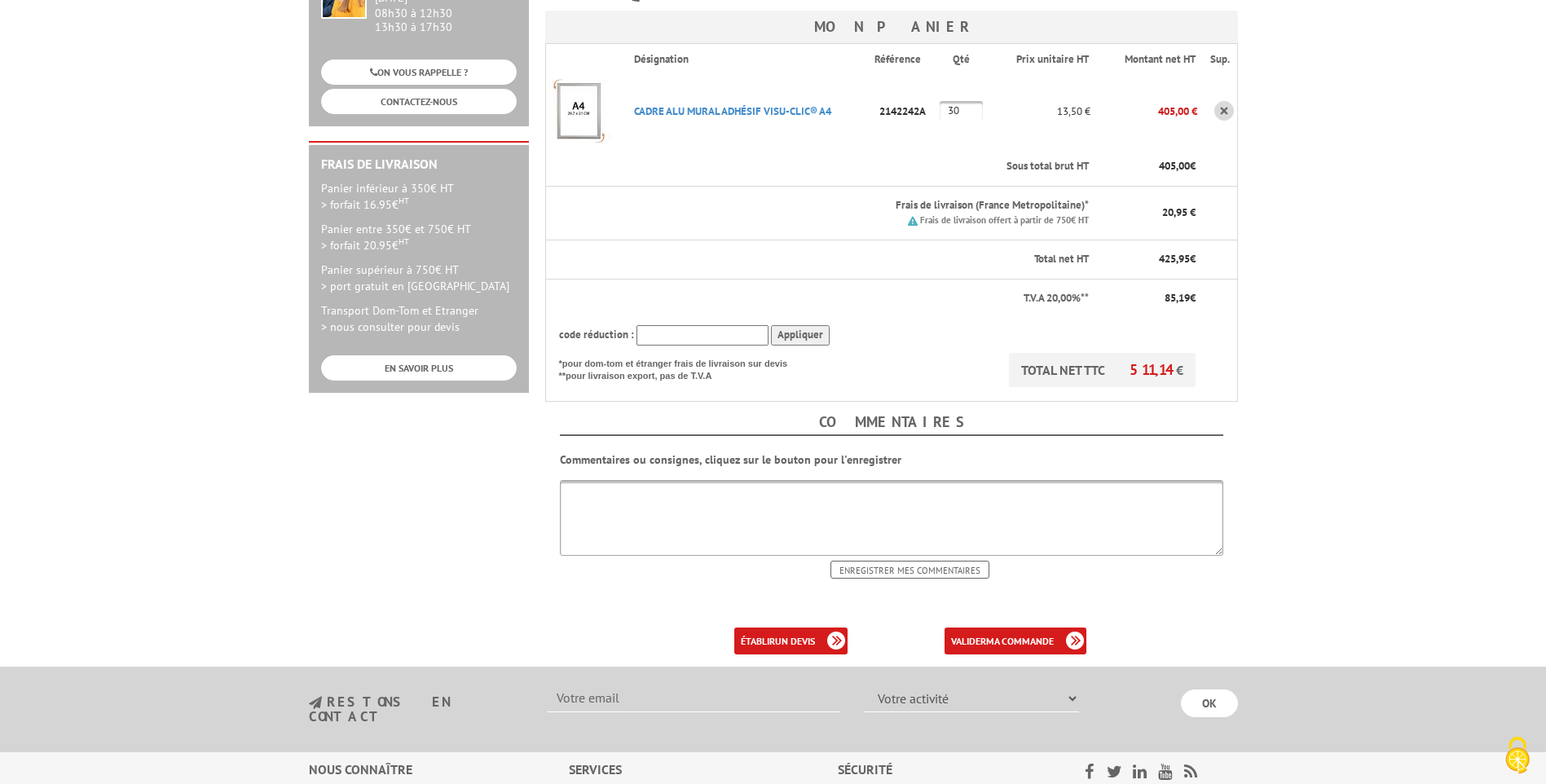
scroll to position [326, 0]
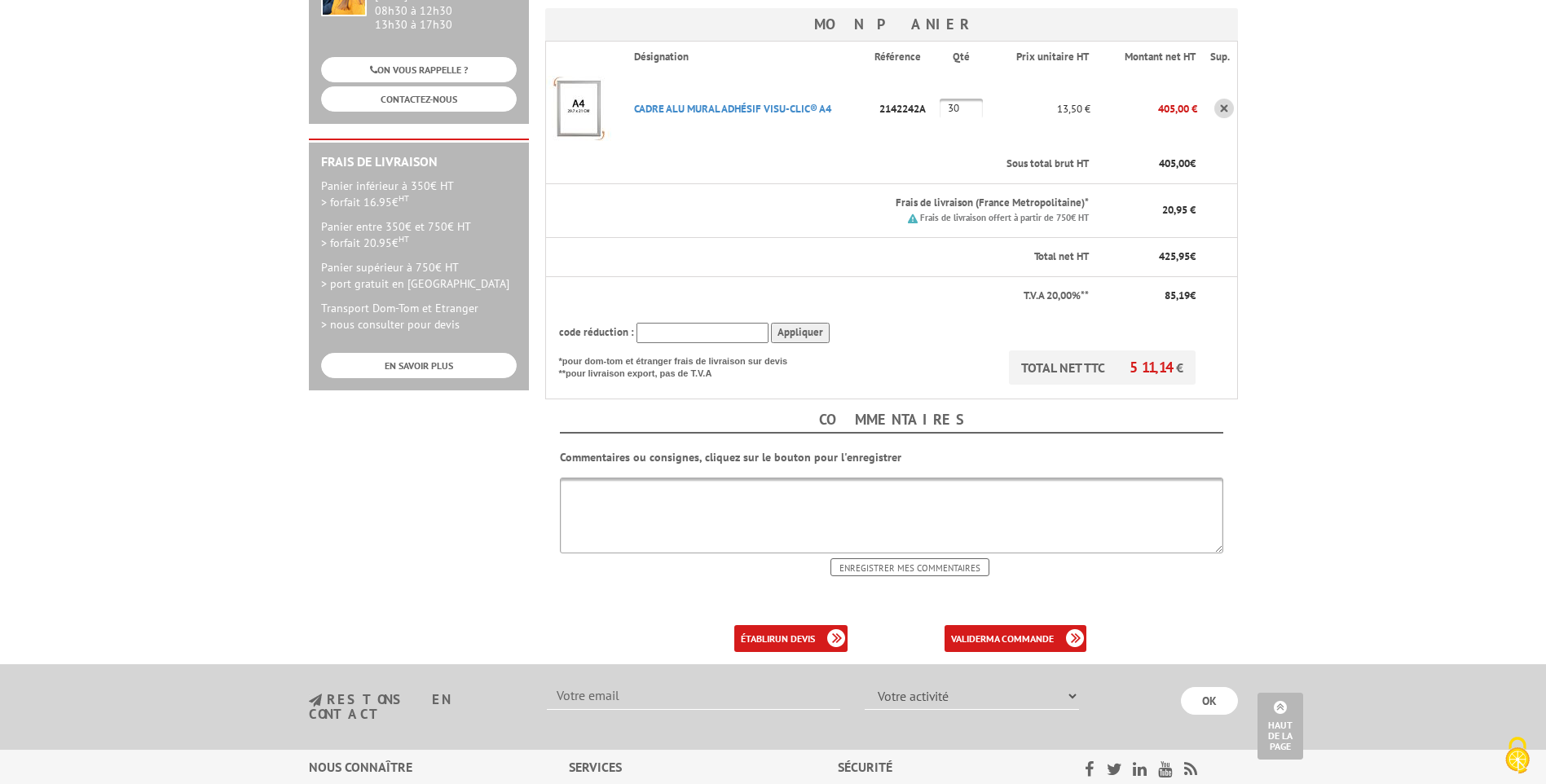
click at [811, 495] on textarea at bounding box center [892, 515] width 664 height 76
type textarea "1"
type textarea "BAT A11 - 1E ETAGE"
click at [998, 634] on b "ma commande" at bounding box center [1020, 638] width 67 height 12
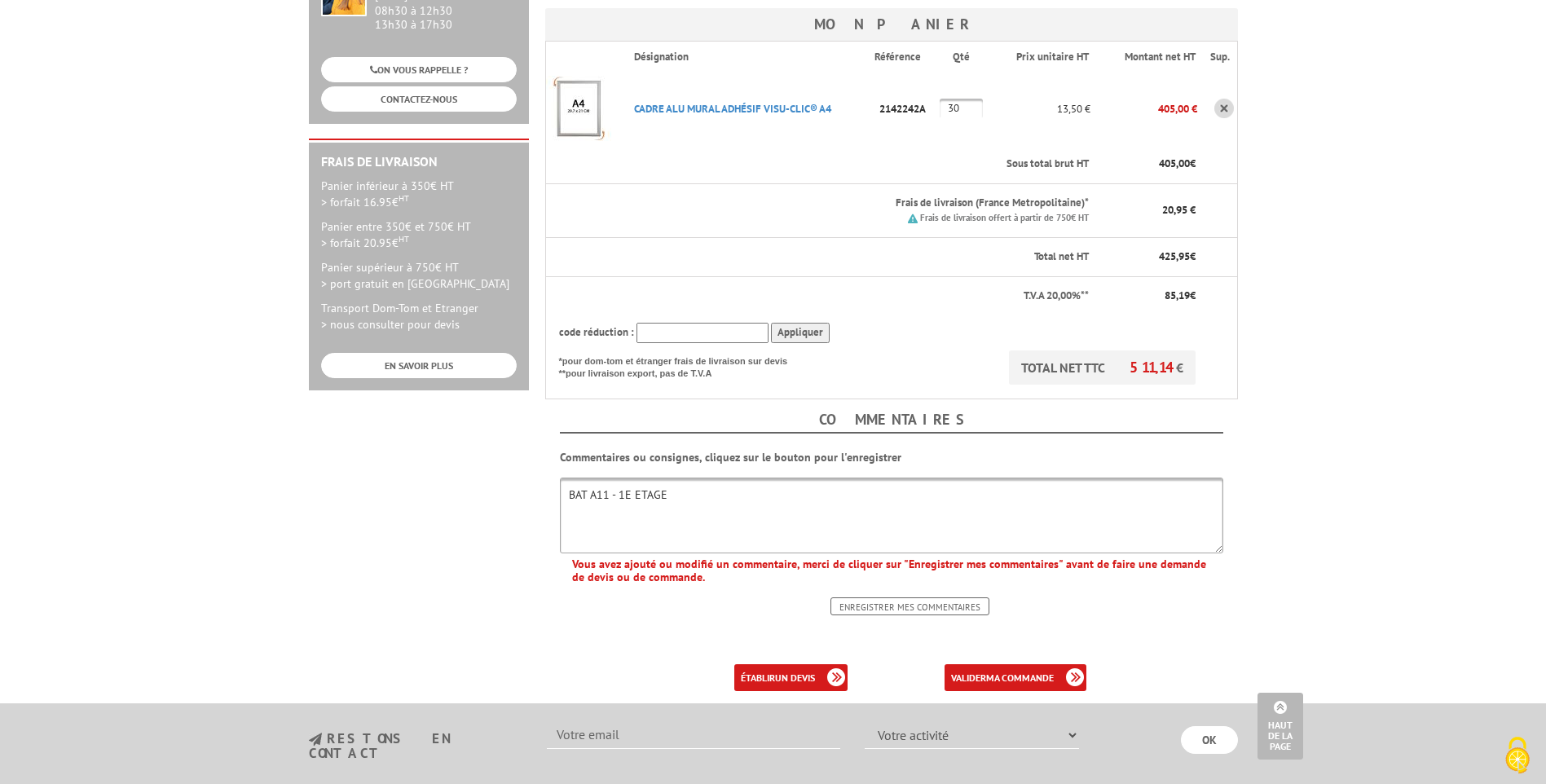
click at [884, 612] on input "Enregistrer mes commentaires" at bounding box center [910, 606] width 159 height 18
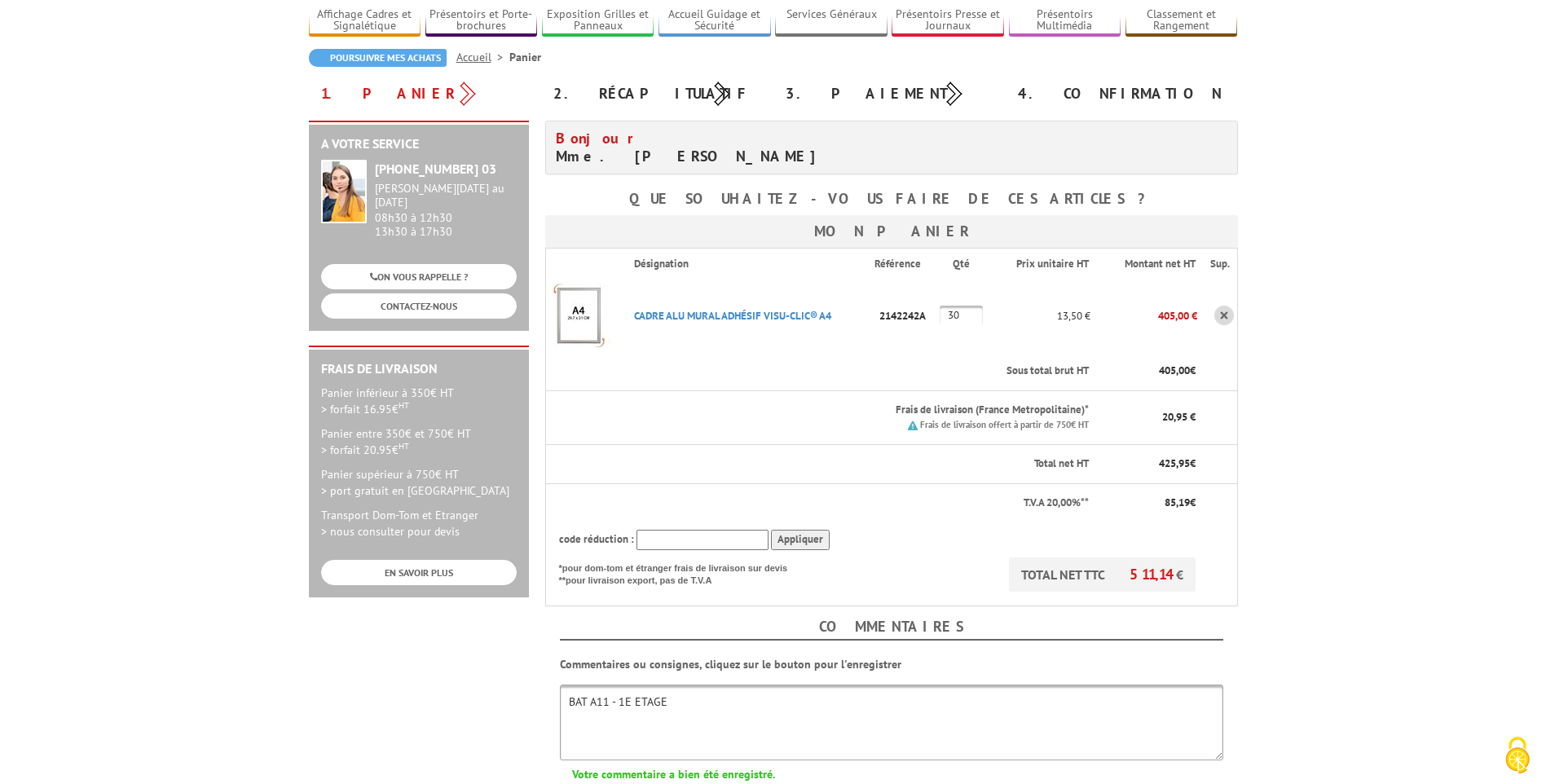
scroll to position [407, 0]
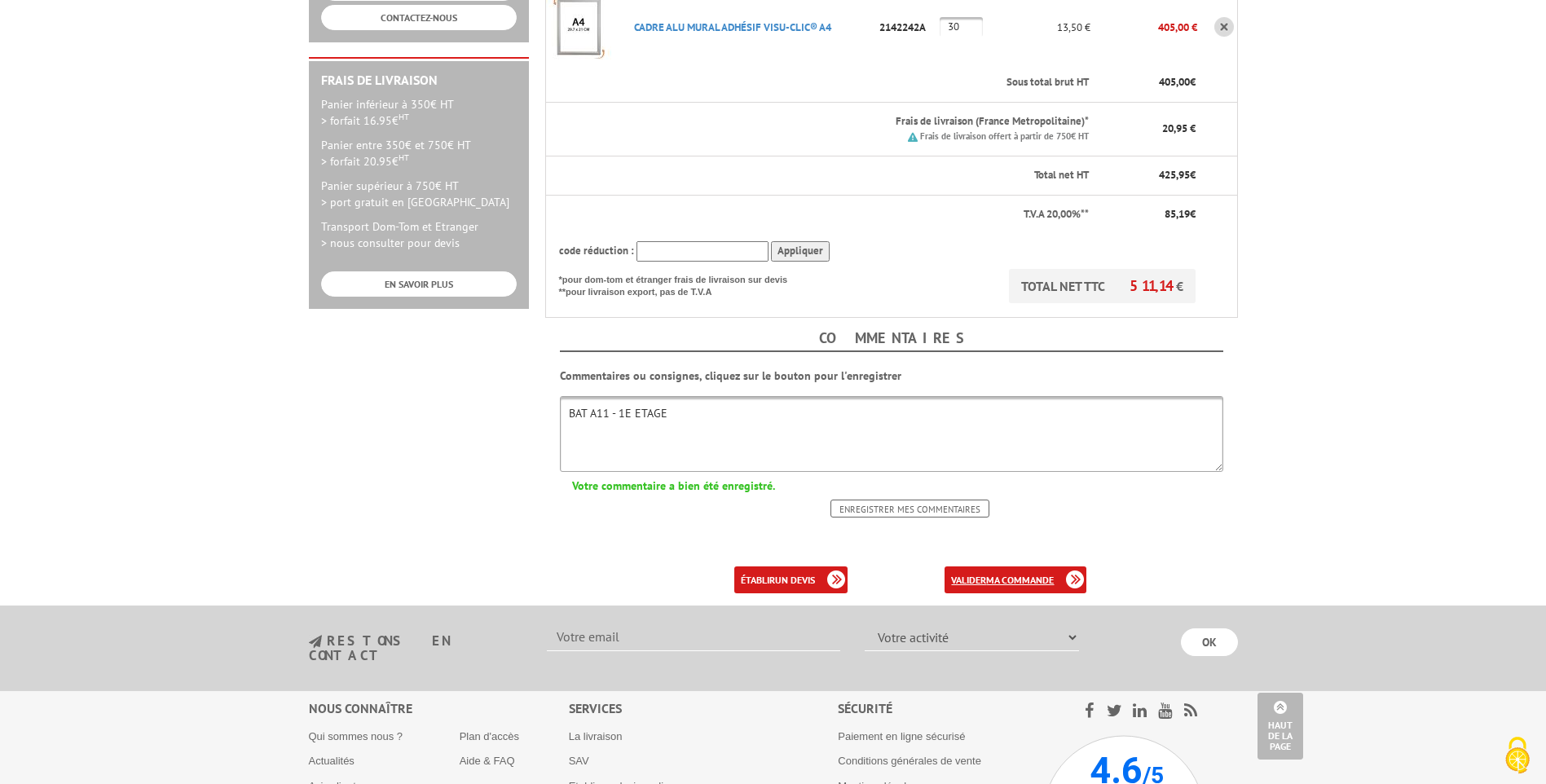
click at [1047, 572] on link "valider ma commande" at bounding box center [1016, 579] width 142 height 26
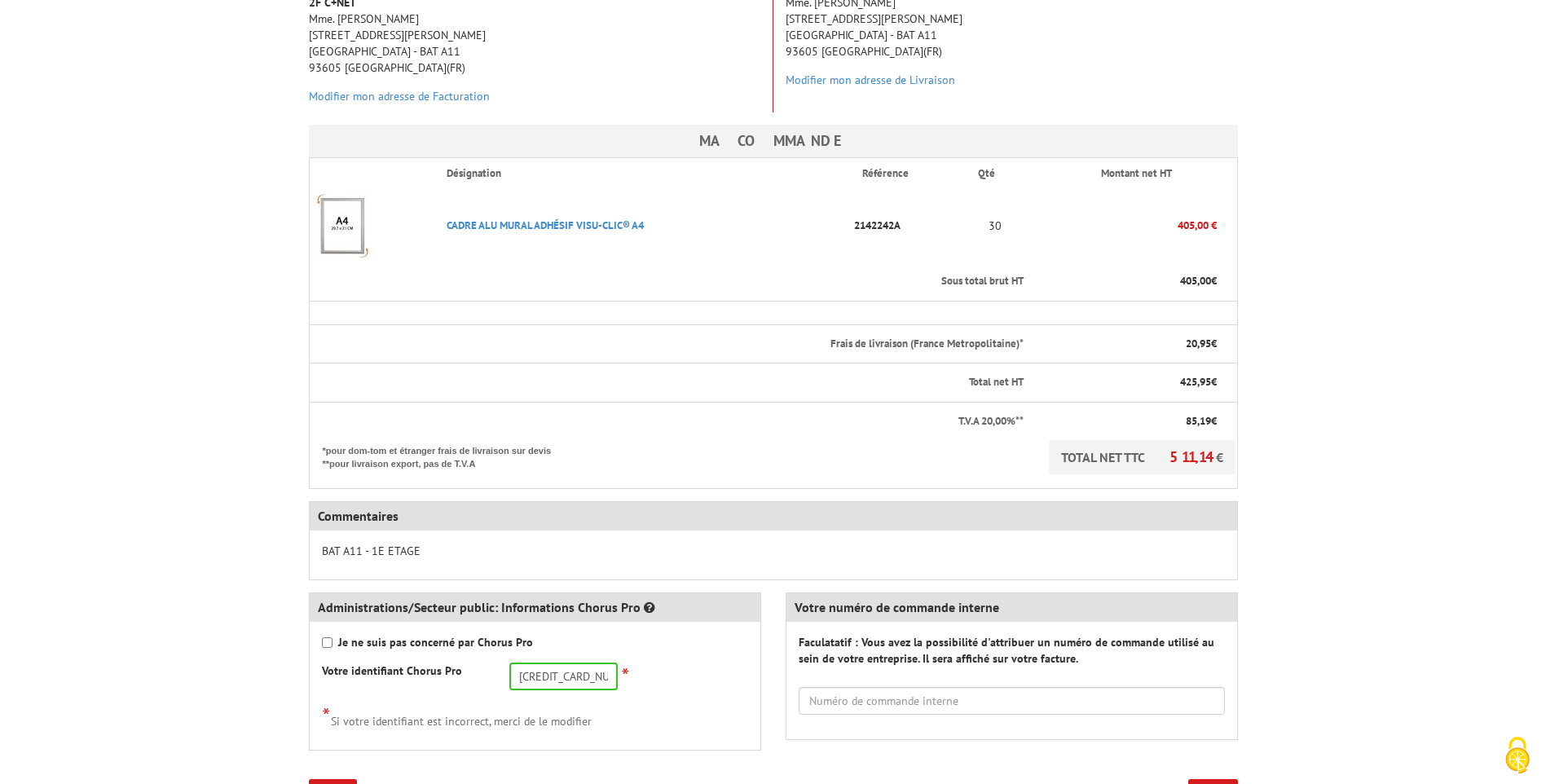
scroll to position [407, 0]
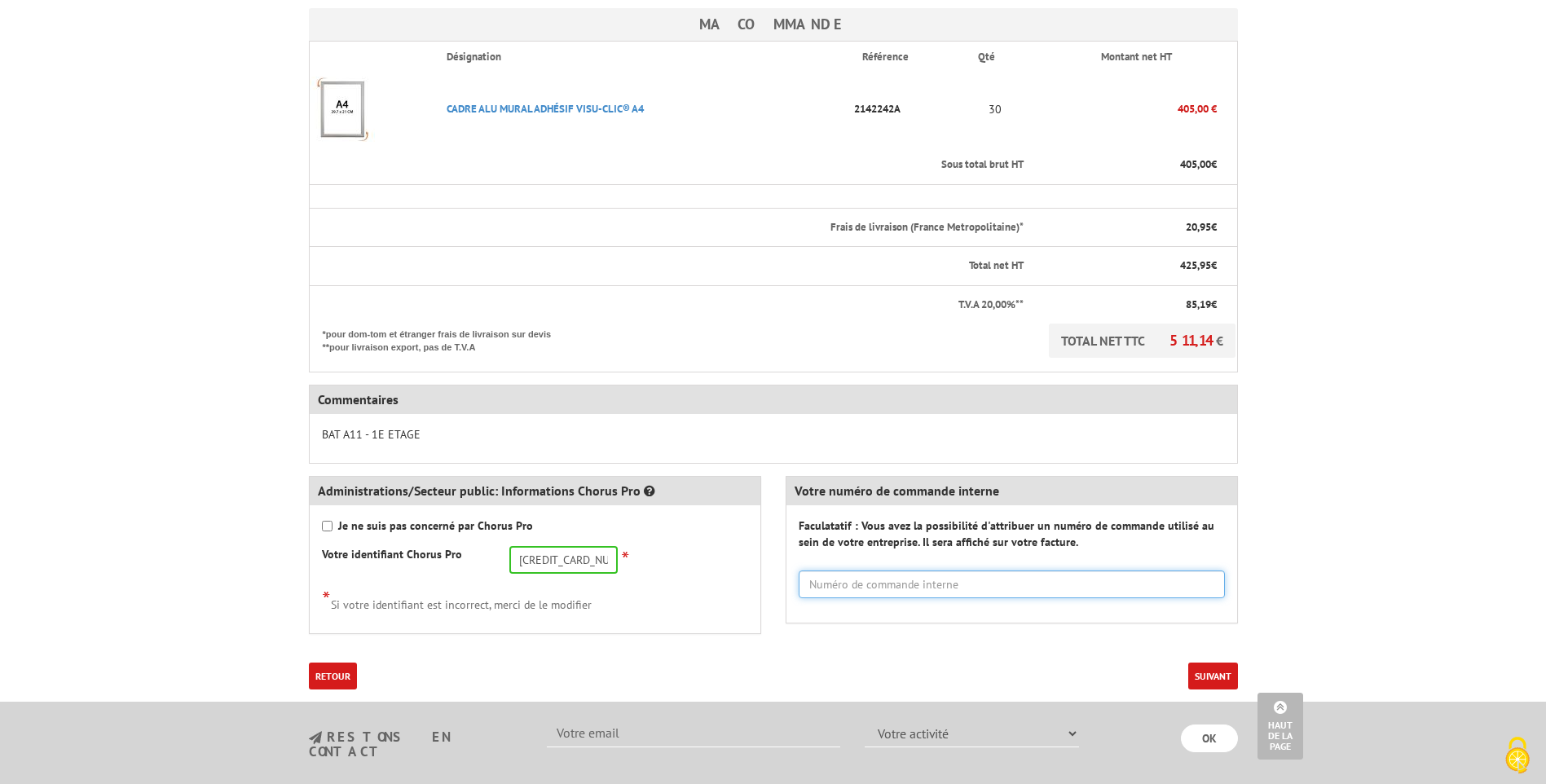
click at [1050, 579] on input "text" at bounding box center [1011, 584] width 426 height 27
click at [1050, 580] on input "text" at bounding box center [1011, 584] width 426 height 27
type input "EXPL"
click at [1216, 673] on button "Suivant" at bounding box center [1213, 676] width 50 height 26
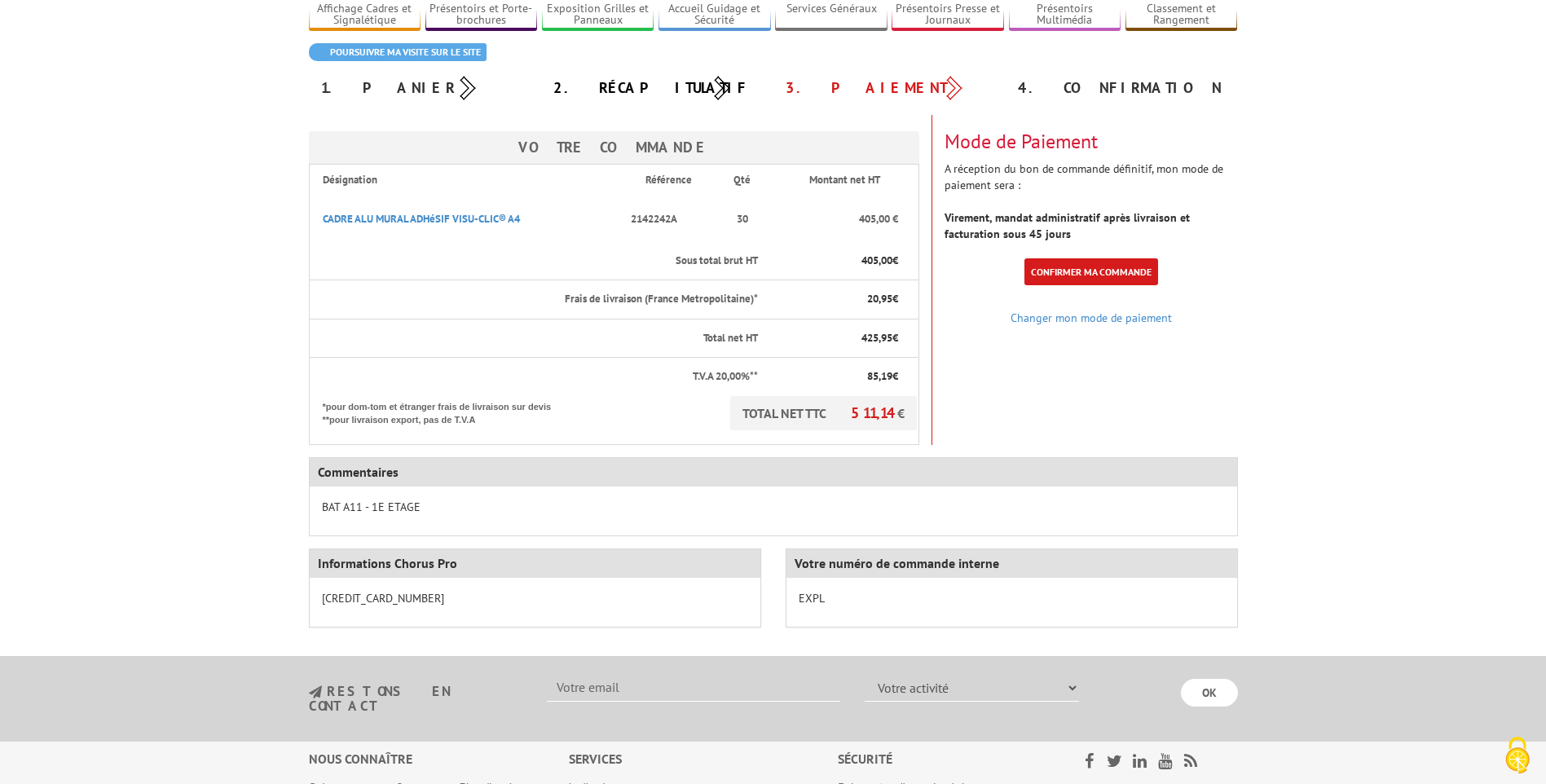
scroll to position [163, 0]
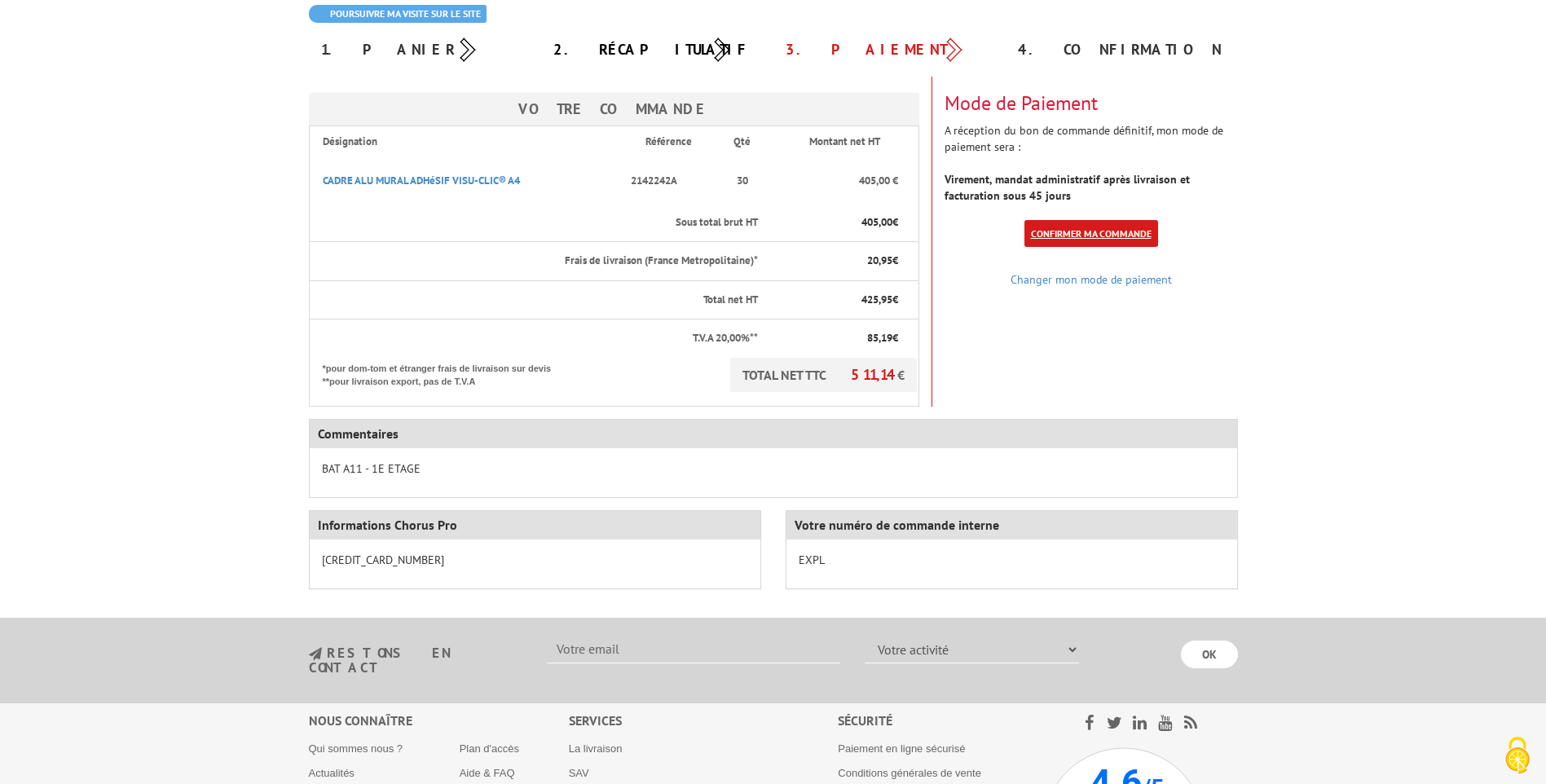
click at [1094, 228] on link "Confirmer ma commande" at bounding box center [1091, 233] width 133 height 26
